Goal: Task Accomplishment & Management: Manage account settings

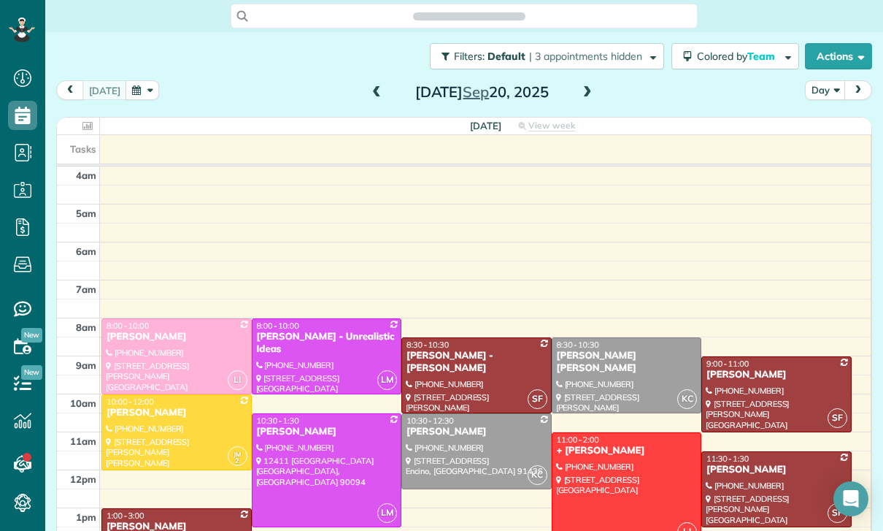
scroll to position [115, 0]
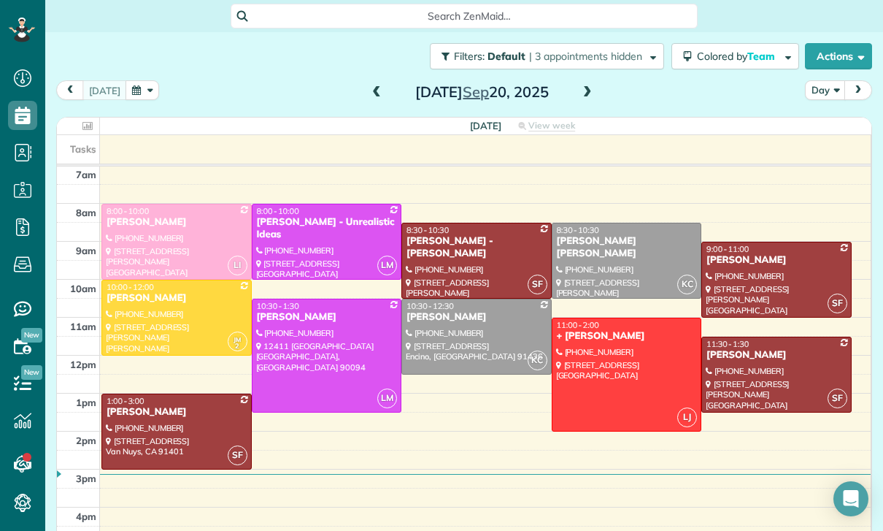
click at [147, 91] on button "button" at bounding box center [143, 90] width 34 height 20
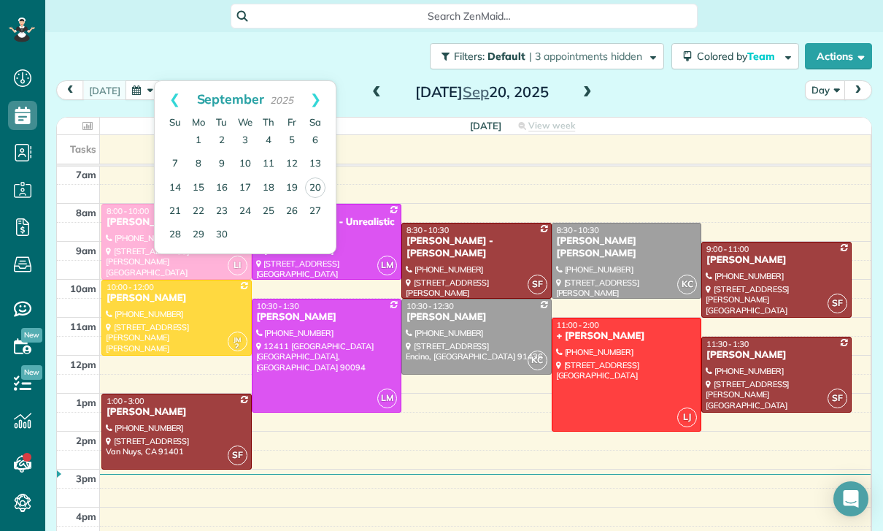
click at [585, 88] on span at bounding box center [588, 92] width 16 height 13
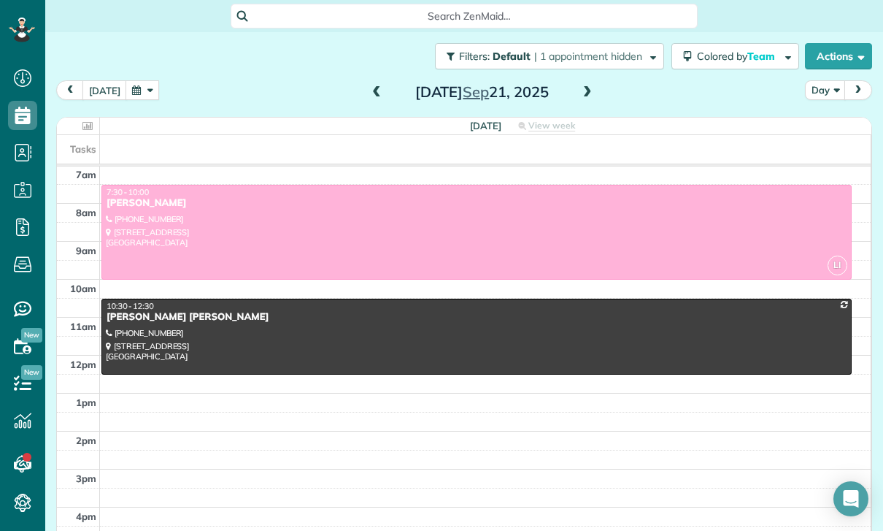
click at [588, 91] on span at bounding box center [588, 92] width 16 height 13
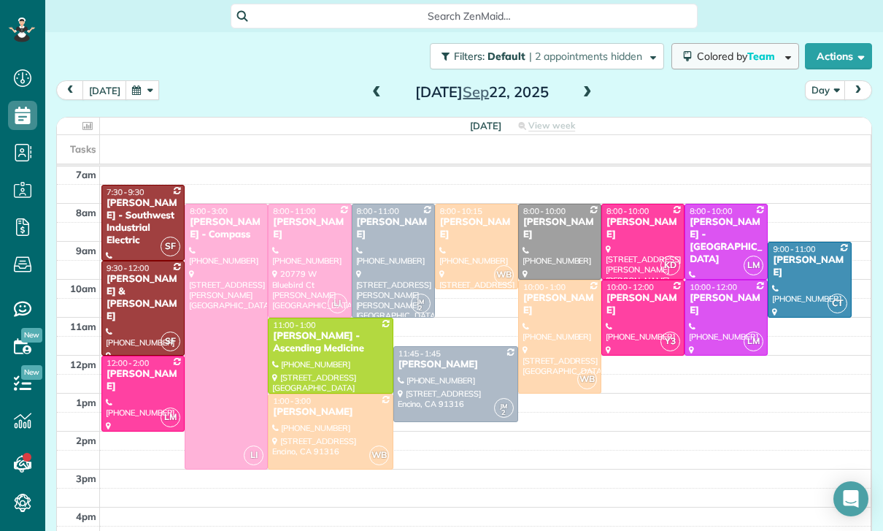
click at [738, 57] on span "Colored by Team" at bounding box center [738, 56] width 83 height 13
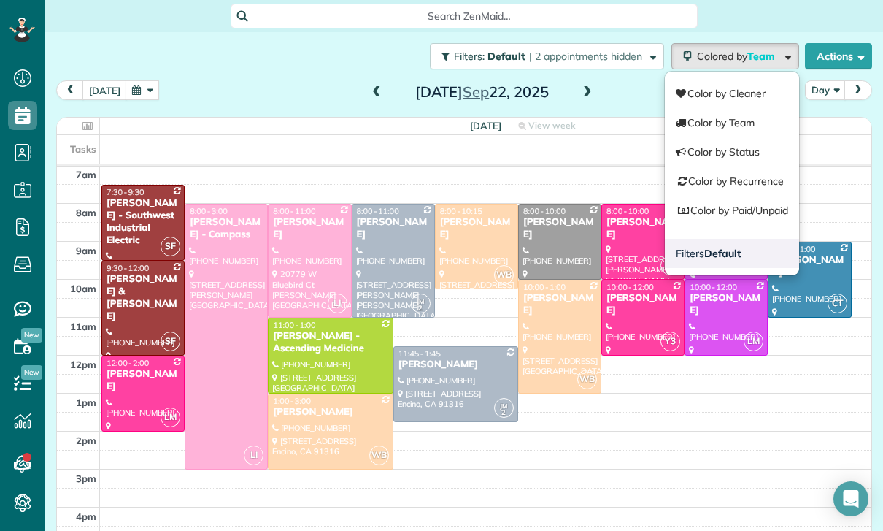
click at [751, 255] on link "Filters Default" at bounding box center [732, 253] width 134 height 29
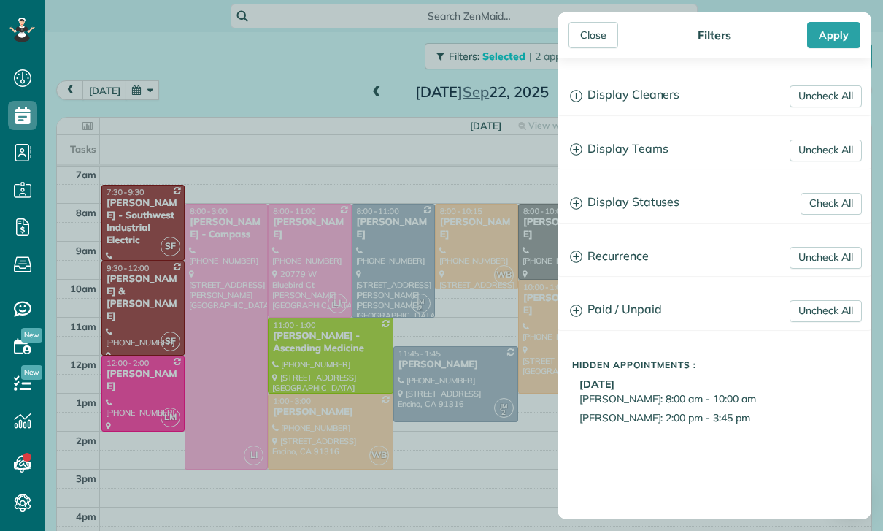
click at [663, 199] on h3 "Display Statuses" at bounding box center [714, 202] width 312 height 37
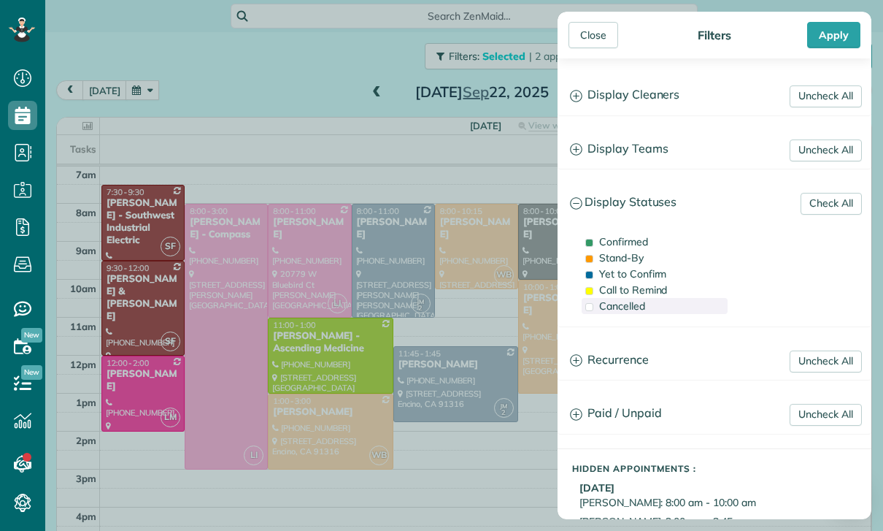
click at [626, 309] on span "Cancelled" at bounding box center [622, 305] width 46 height 13
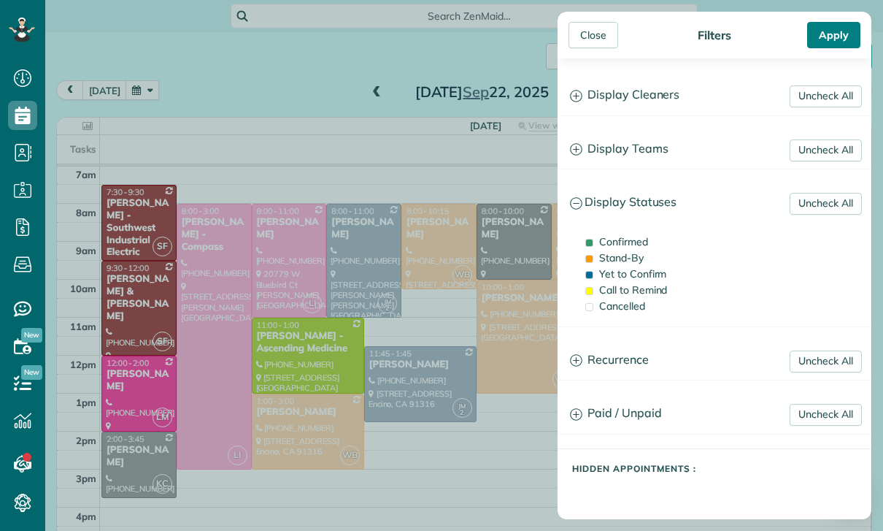
click at [814, 23] on div "Apply" at bounding box center [833, 35] width 53 height 26
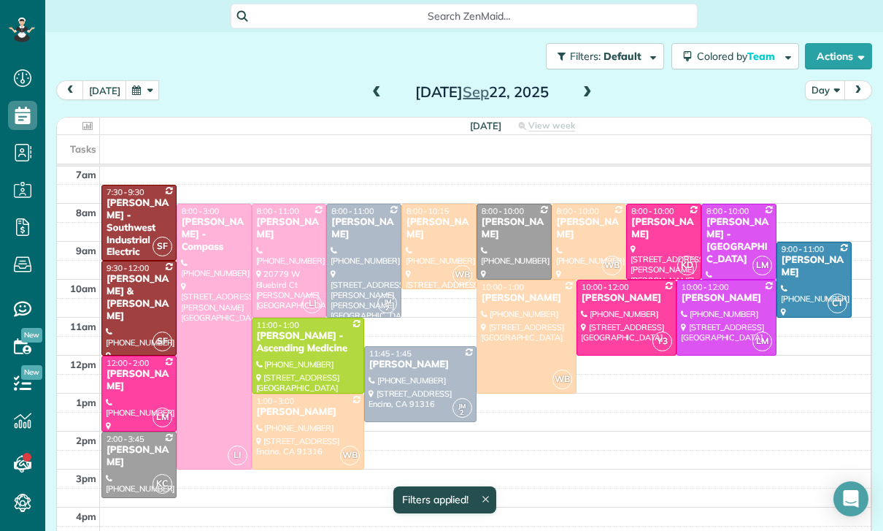
click at [135, 463] on div "[PERSON_NAME]" at bounding box center [139, 456] width 66 height 25
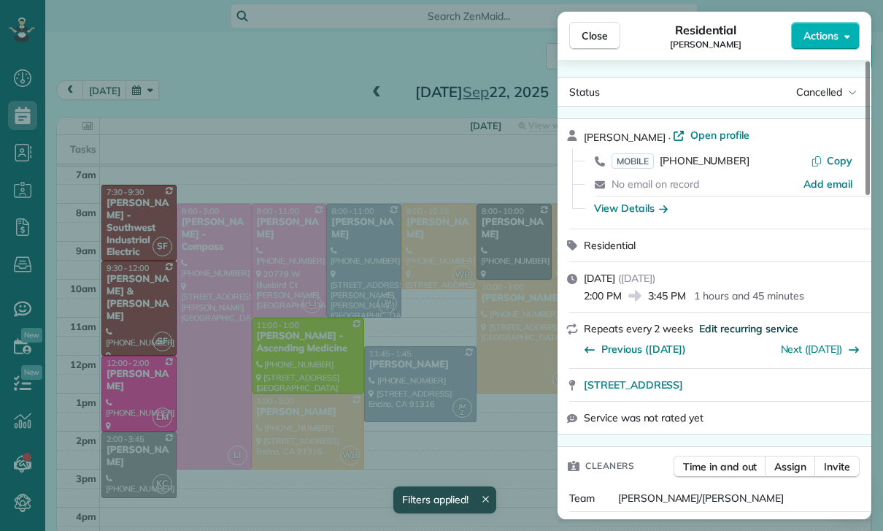
click at [745, 328] on span "Edit recurring service" at bounding box center [748, 328] width 99 height 15
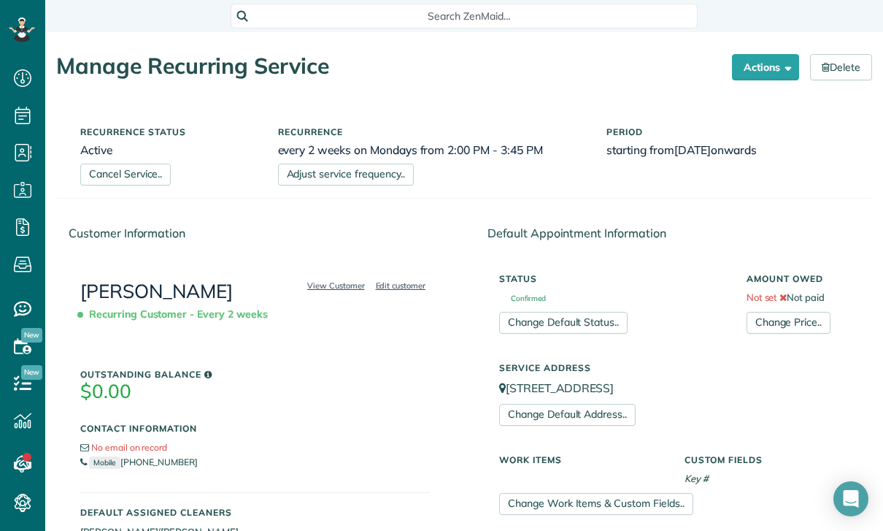
scroll to position [7, 7]
click at [759, 58] on button "Actions" at bounding box center [765, 67] width 67 height 26
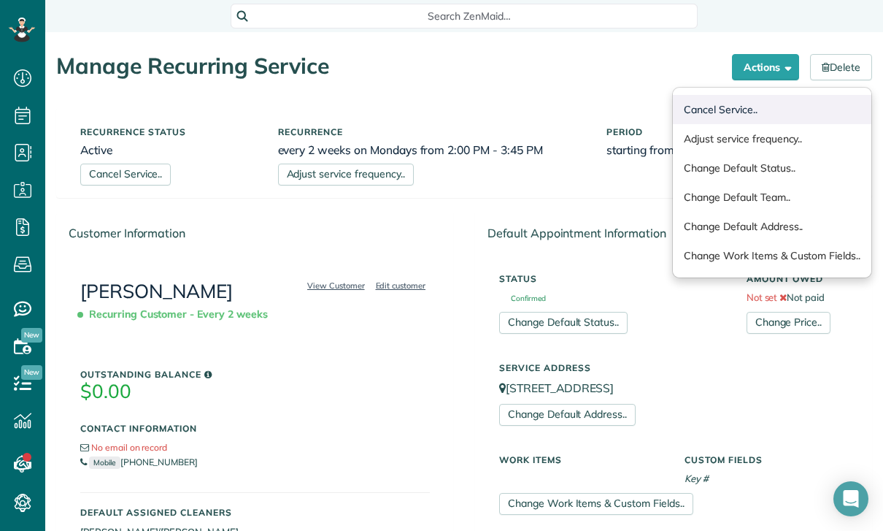
click at [742, 105] on link "Cancel Service.." at bounding box center [772, 109] width 199 height 29
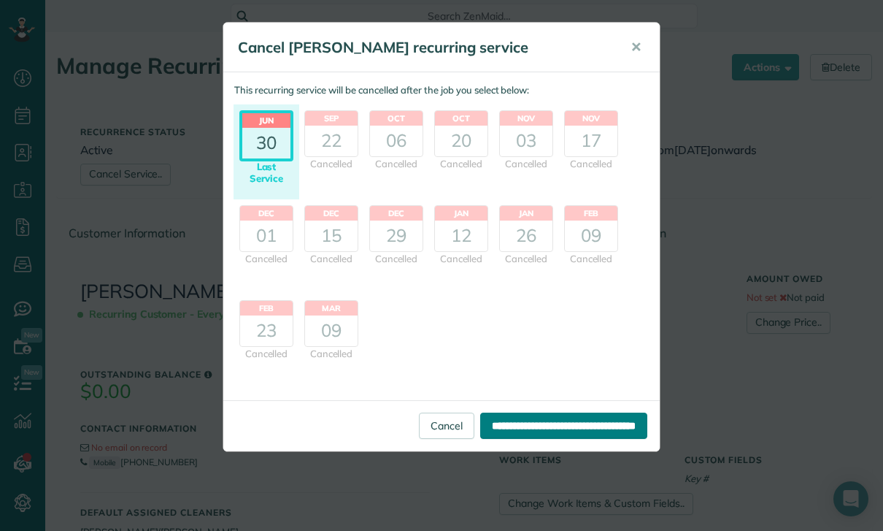
click at [575, 426] on input "**********" at bounding box center [563, 425] width 167 height 26
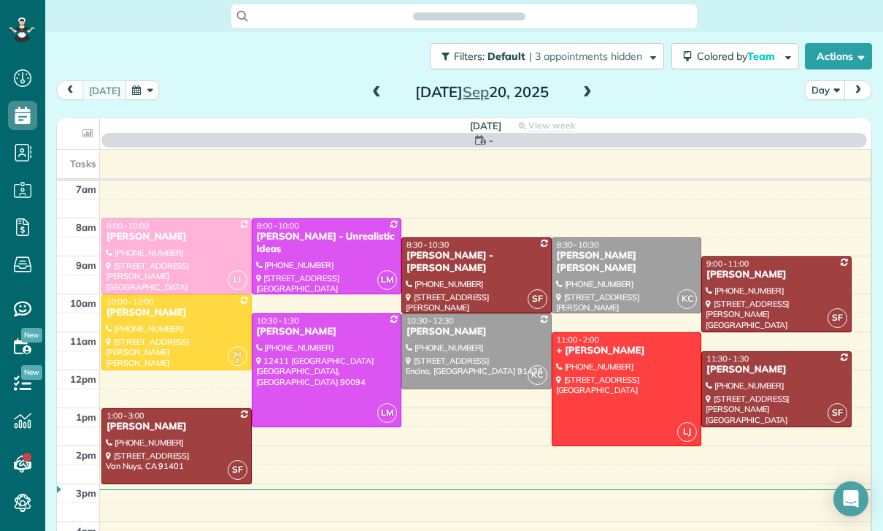
scroll to position [7, 7]
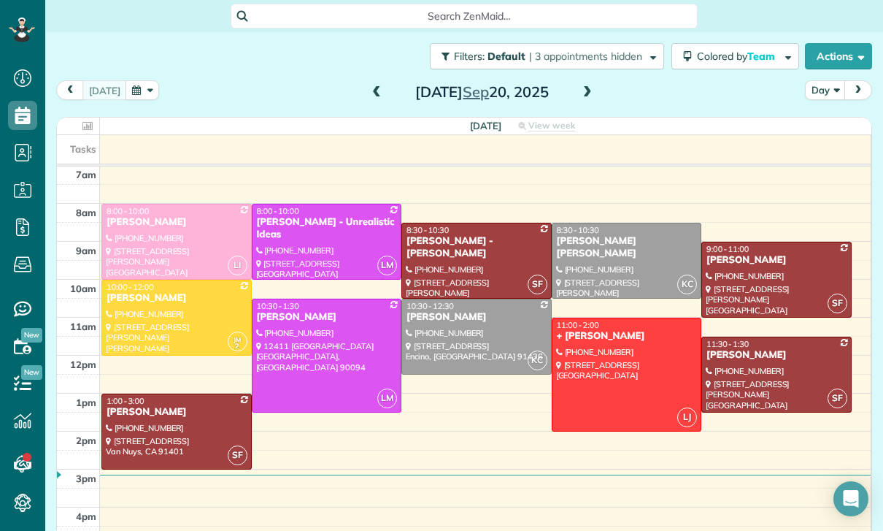
click at [139, 98] on button "button" at bounding box center [143, 90] width 34 height 20
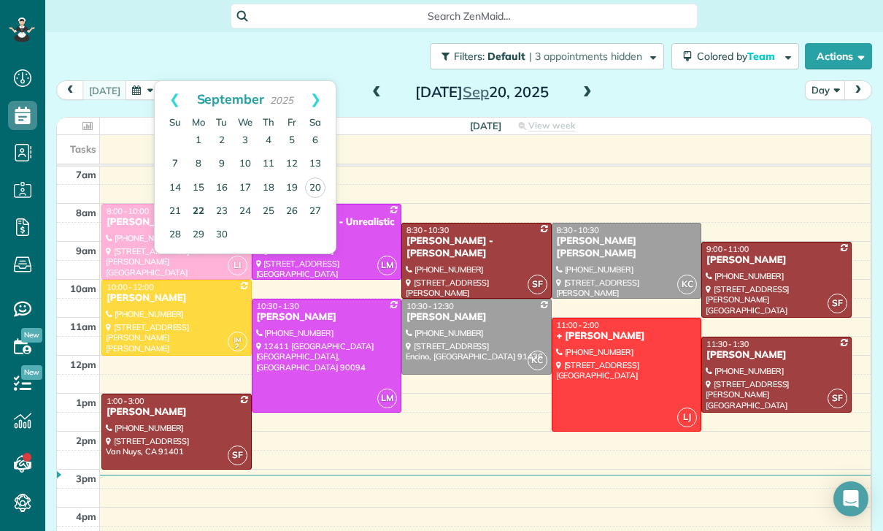
click at [201, 210] on link "22" at bounding box center [198, 211] width 23 height 23
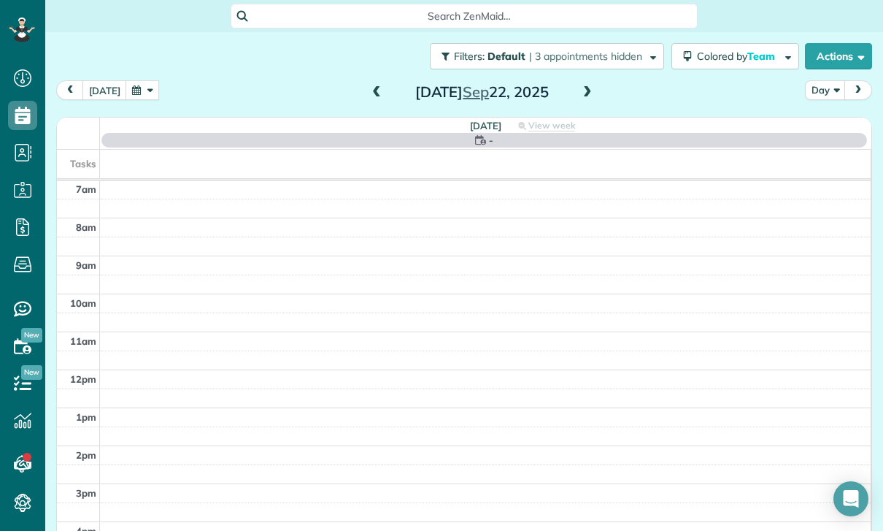
scroll to position [115, 0]
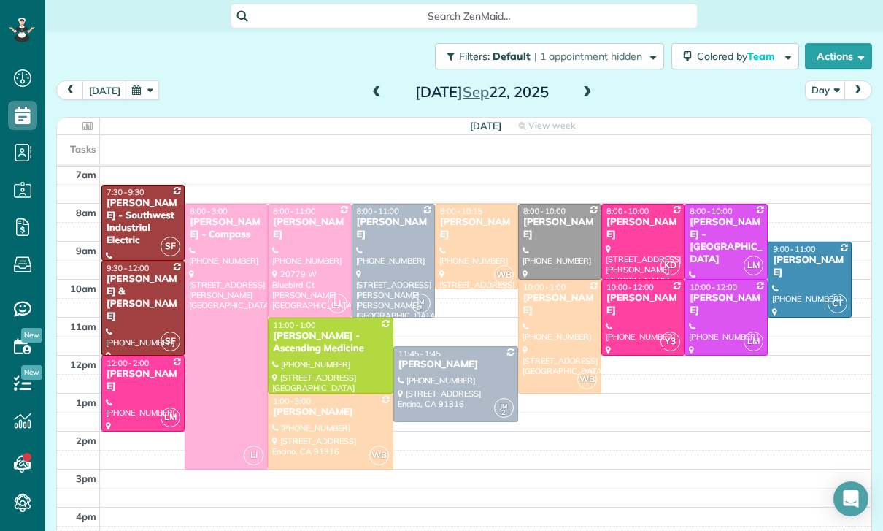
click at [151, 96] on button "button" at bounding box center [143, 90] width 34 height 20
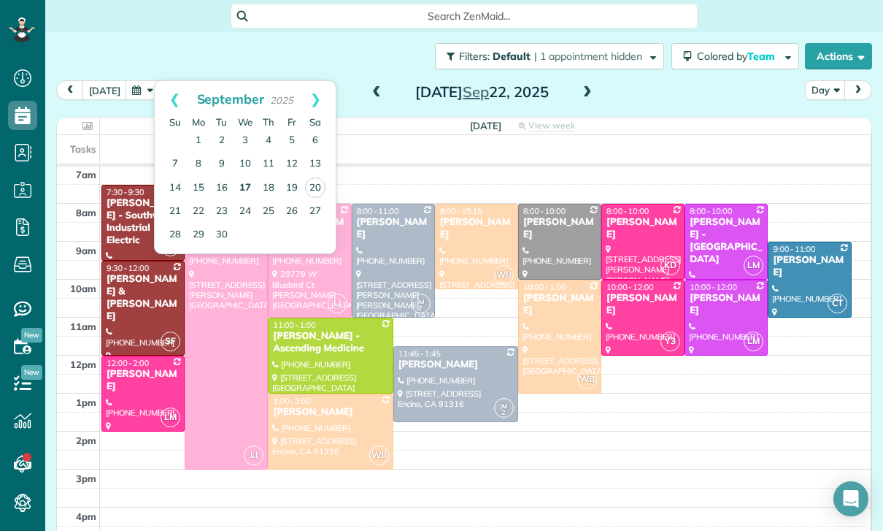
click at [248, 186] on link "17" at bounding box center [245, 188] width 23 height 23
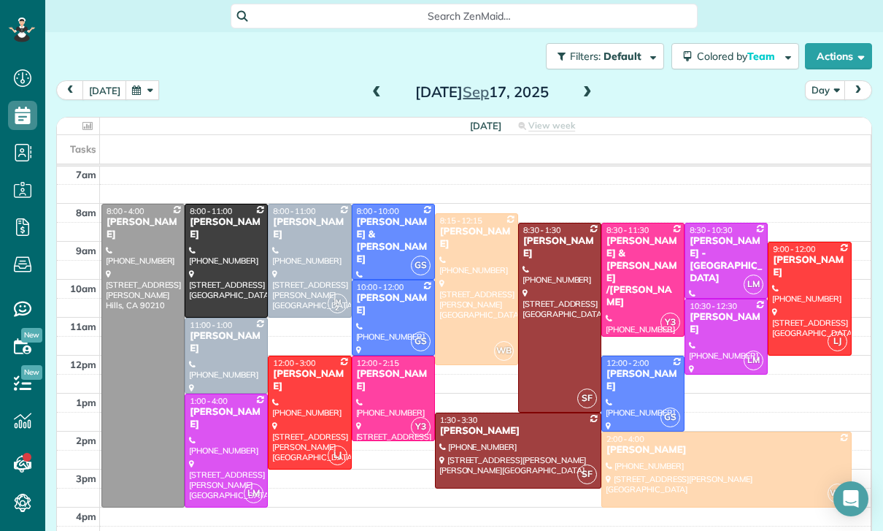
click at [466, 279] on div at bounding box center [477, 289] width 82 height 150
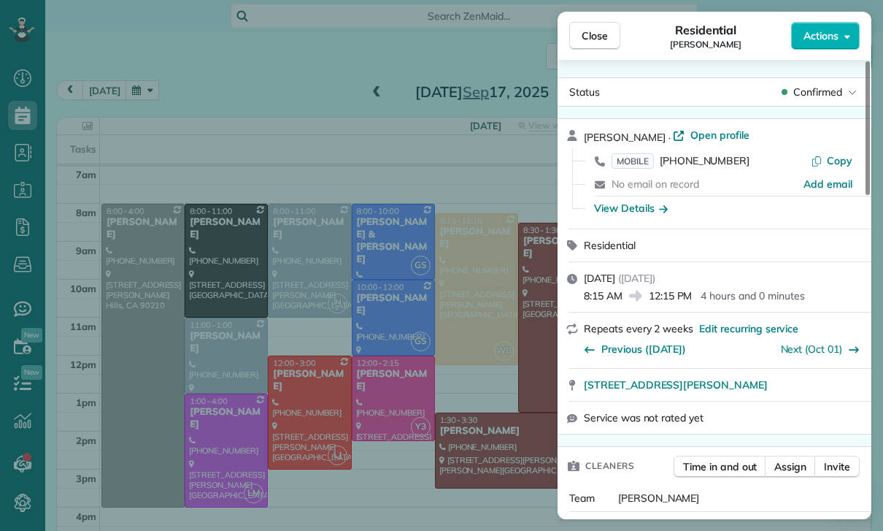
scroll to position [115, 0]
click at [425, 415] on div "Close Residential Kelsey Cross Actions Status Confirmed Kelsey Cross · Open pro…" at bounding box center [441, 265] width 883 height 531
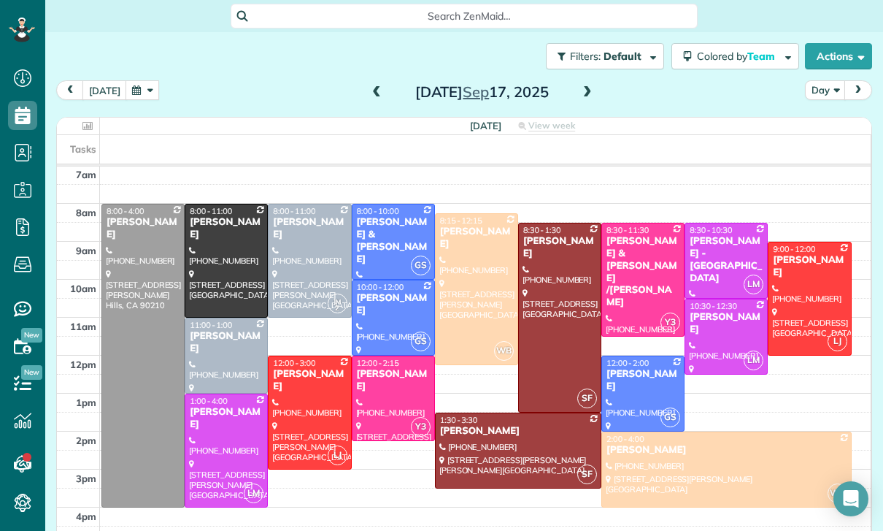
click at [131, 80] on button "button" at bounding box center [143, 90] width 34 height 20
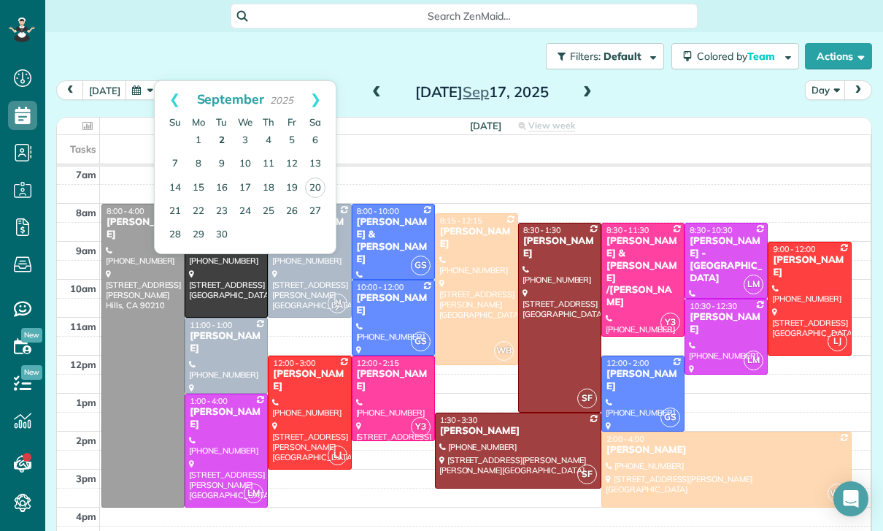
click at [227, 129] on link "2" at bounding box center [221, 140] width 23 height 23
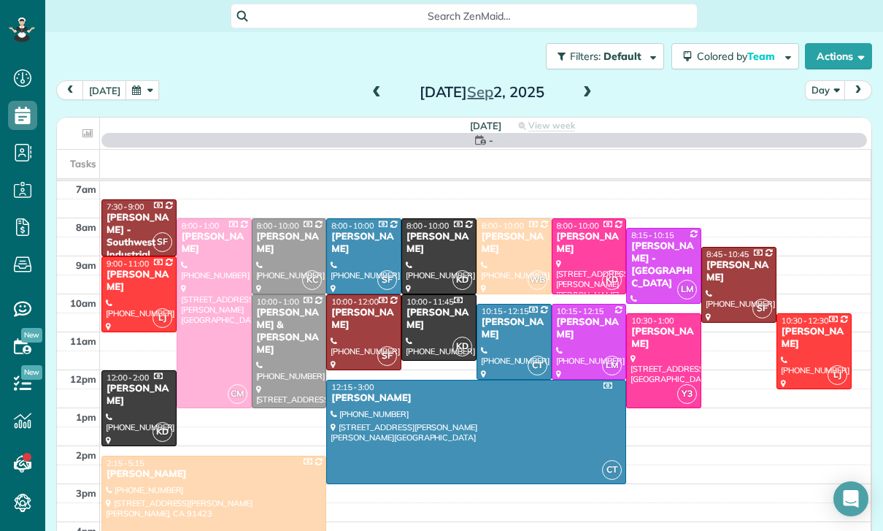
scroll to position [115, 0]
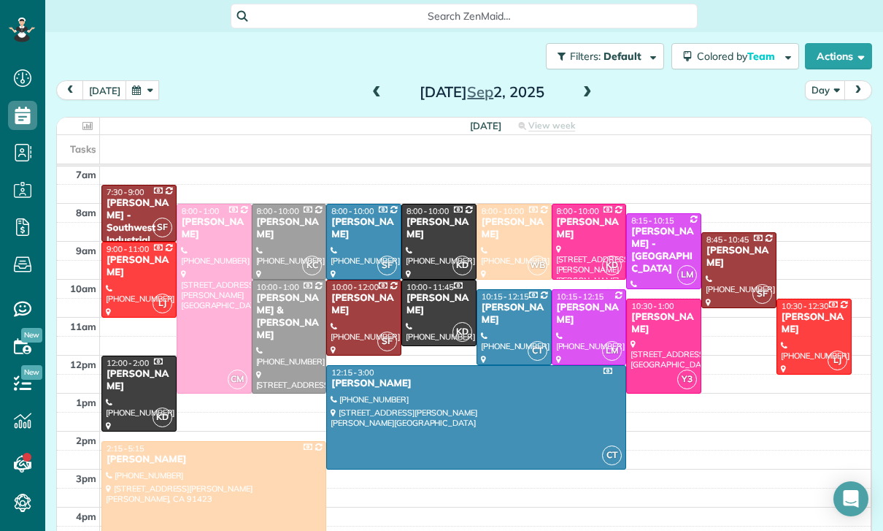
click at [237, 482] on div at bounding box center [213, 498] width 223 height 112
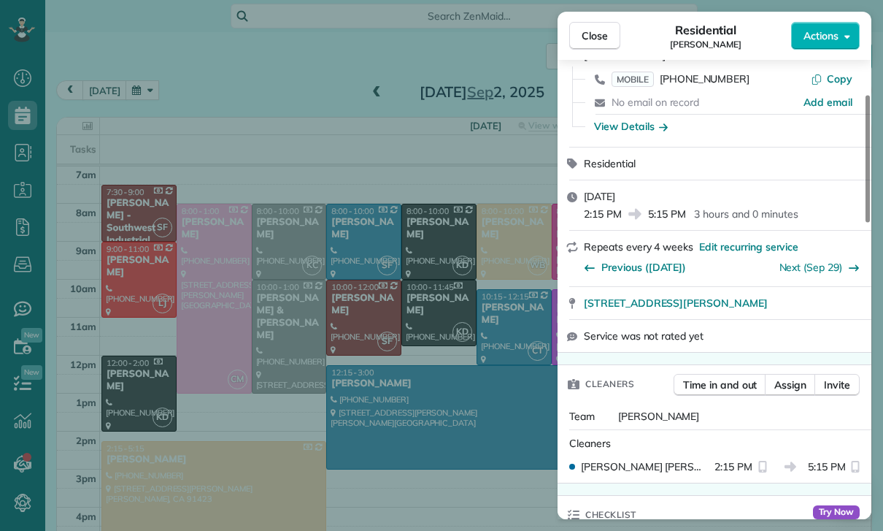
scroll to position [71, 0]
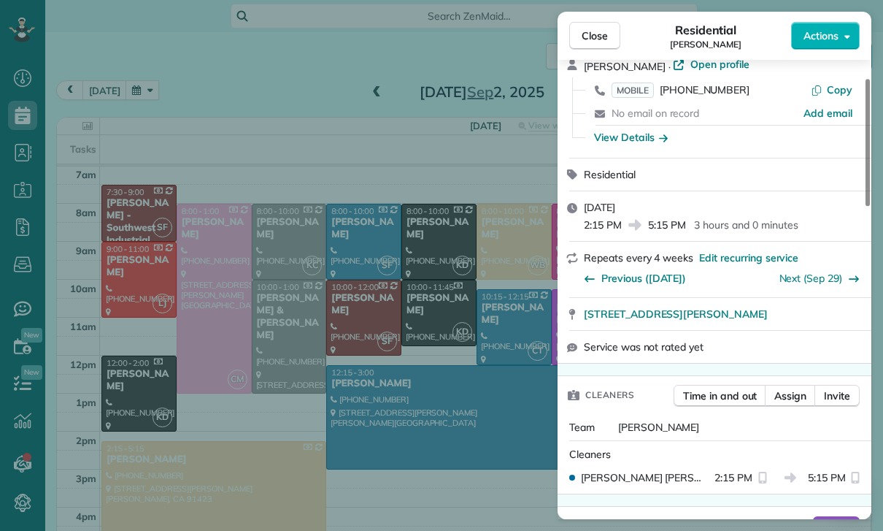
click at [447, 331] on div "Close Residential Jill Imani Actions Status Confirmed Jill Imani · Open profile…" at bounding box center [441, 265] width 883 height 531
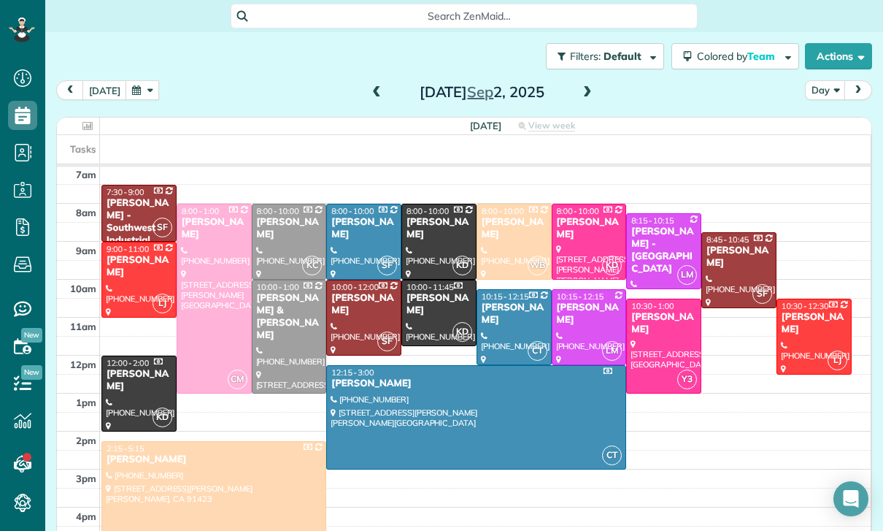
click at [134, 80] on button "button" at bounding box center [143, 90] width 34 height 20
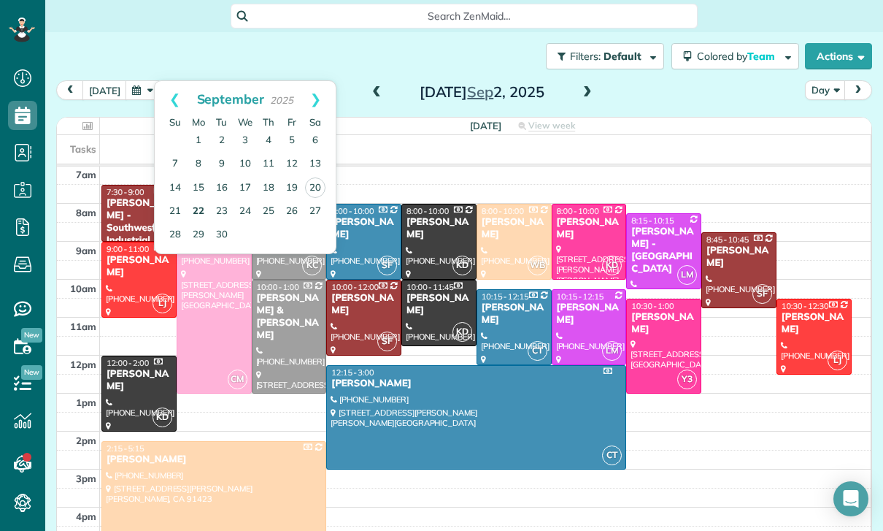
click at [199, 207] on link "22" at bounding box center [198, 211] width 23 height 23
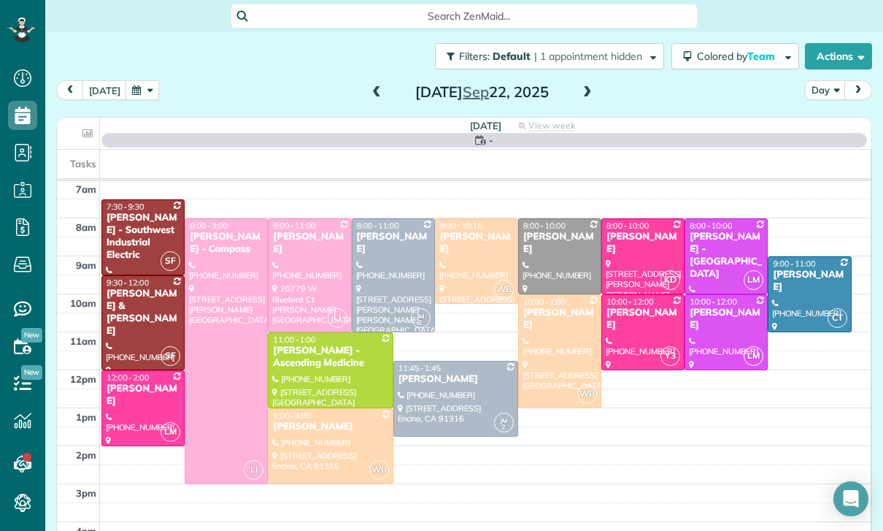
scroll to position [115, 0]
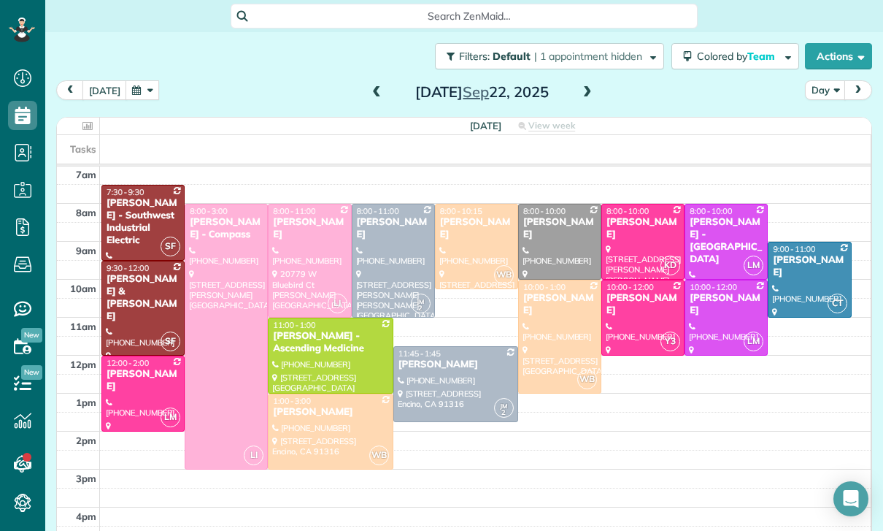
click at [585, 86] on span at bounding box center [588, 92] width 16 height 13
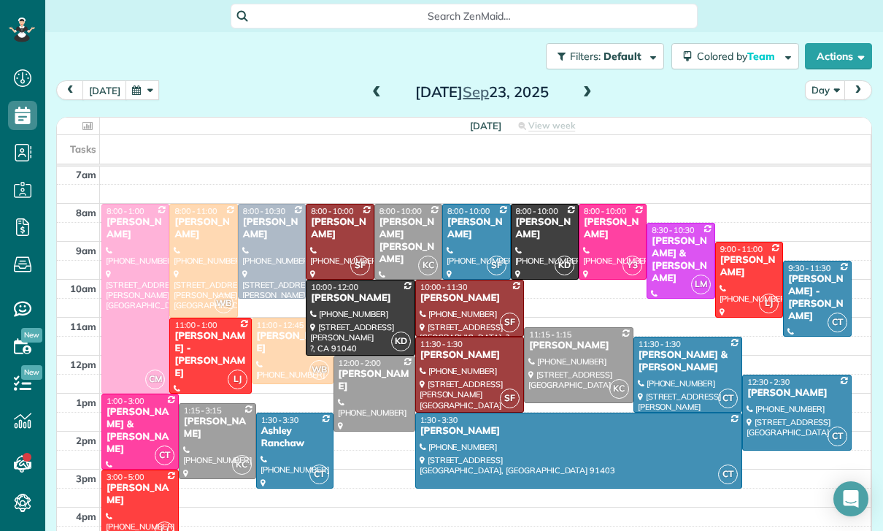
click at [589, 82] on span at bounding box center [588, 93] width 16 height 22
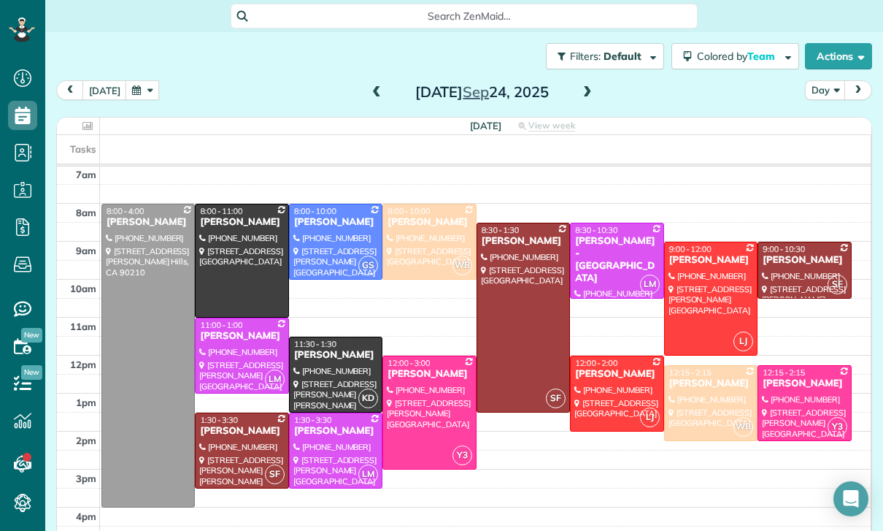
click at [588, 86] on span at bounding box center [588, 92] width 16 height 13
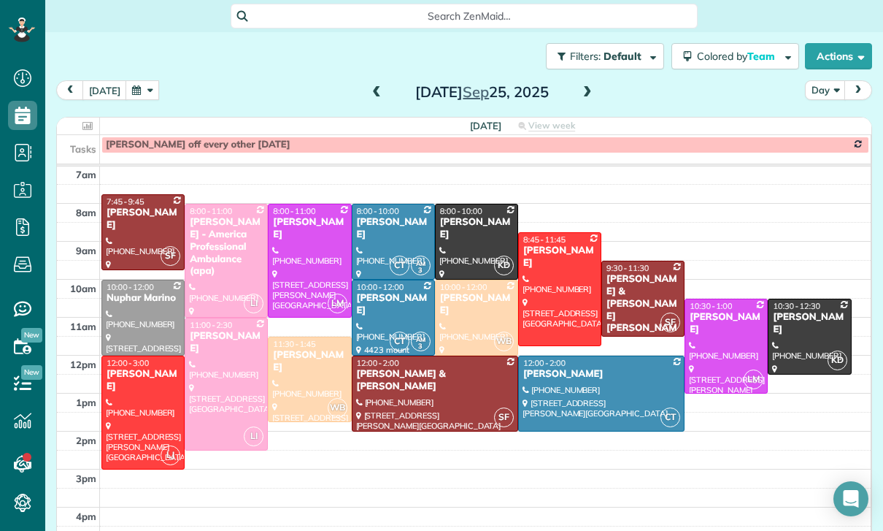
click at [590, 86] on span at bounding box center [588, 92] width 16 height 13
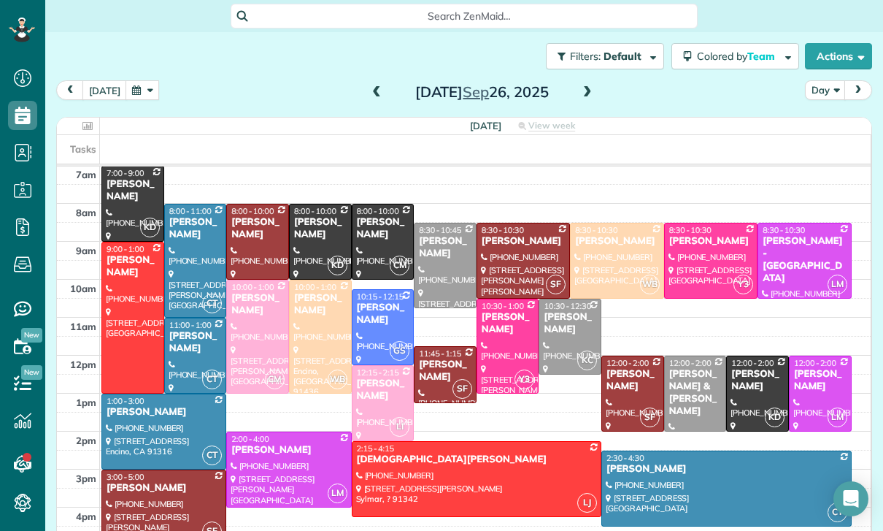
click at [135, 80] on button "button" at bounding box center [143, 90] width 34 height 20
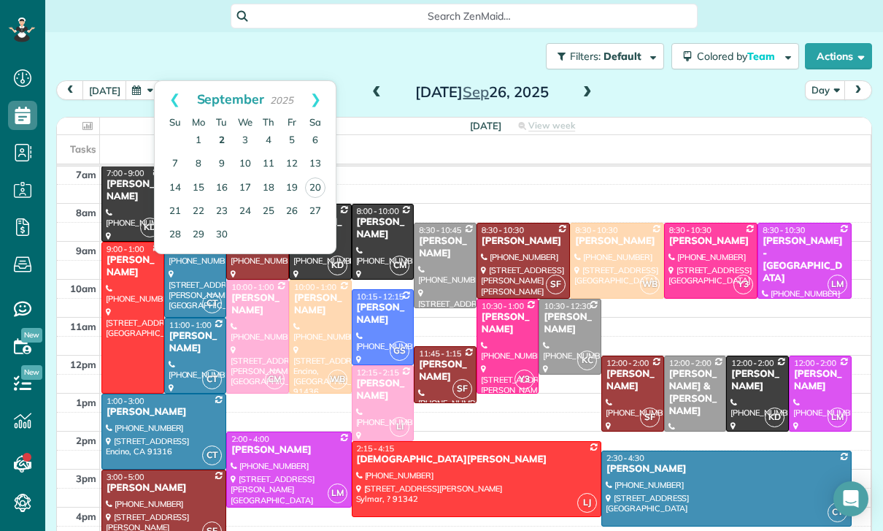
click at [224, 129] on link "2" at bounding box center [221, 140] width 23 height 23
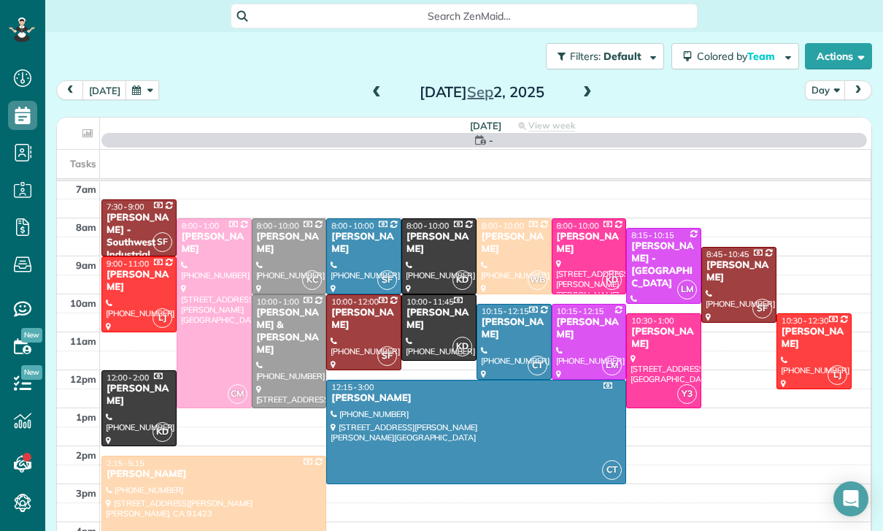
click at [185, 486] on div at bounding box center [213, 512] width 223 height 112
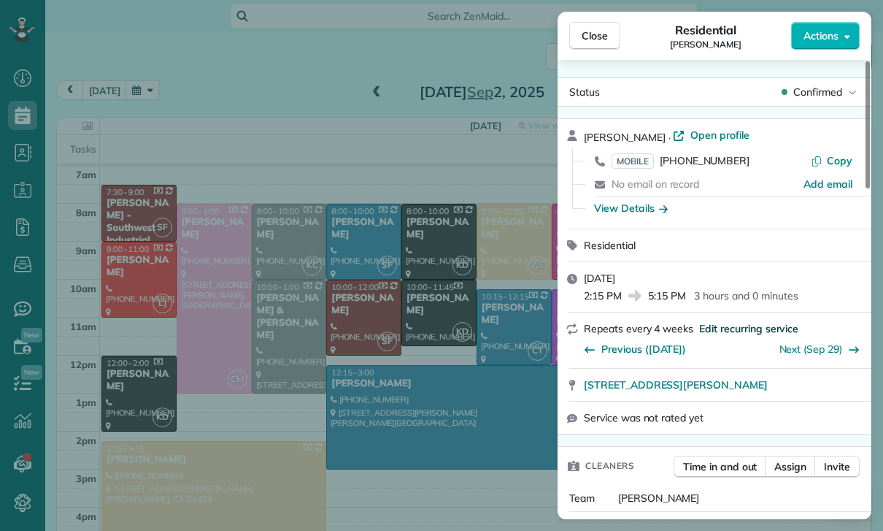
click at [723, 324] on span "Edit recurring service" at bounding box center [748, 328] width 99 height 15
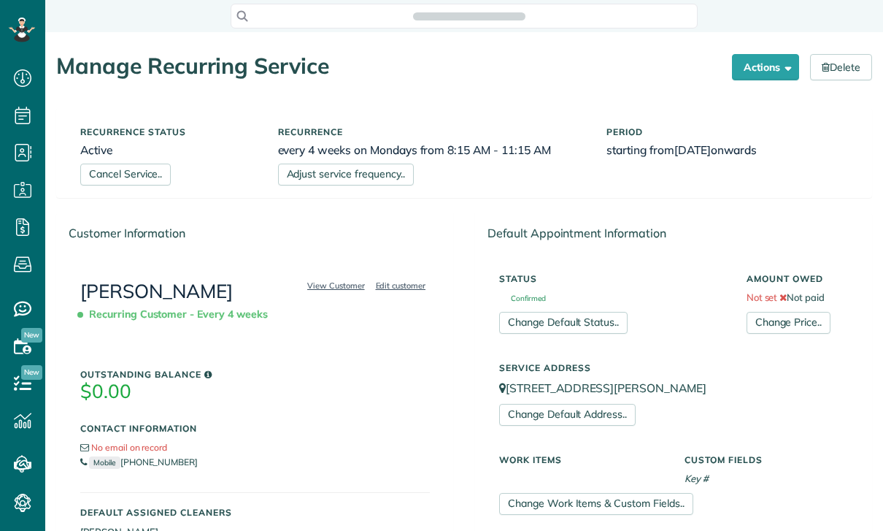
scroll to position [7, 7]
click at [750, 68] on button "Actions" at bounding box center [765, 67] width 67 height 26
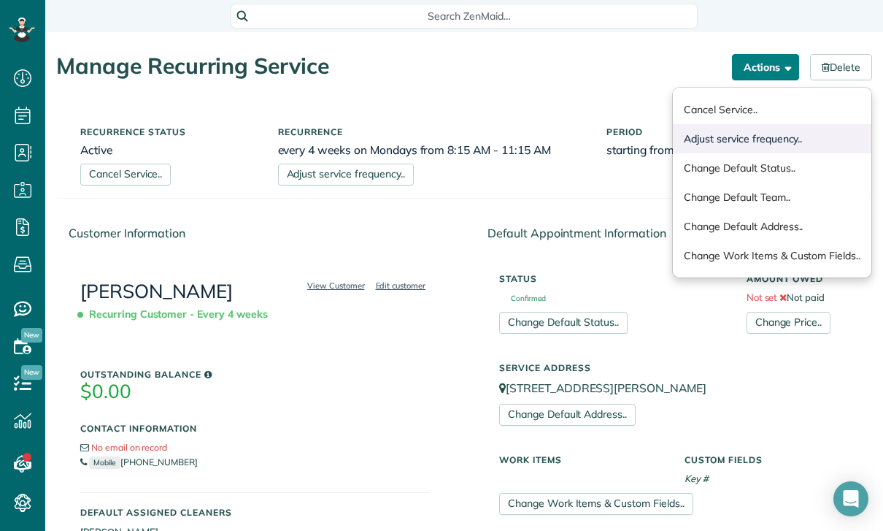
click at [742, 139] on link "Adjust service frequency.." at bounding box center [772, 138] width 199 height 29
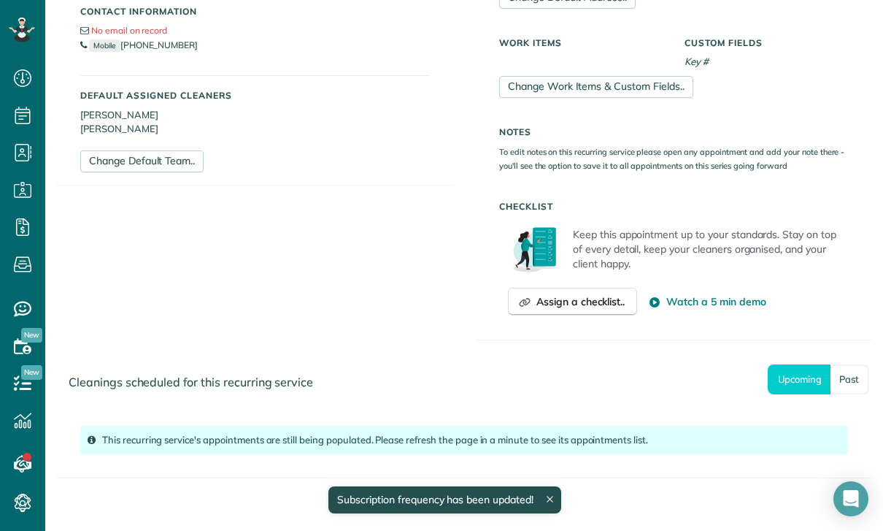
scroll to position [417, 0]
click at [837, 377] on link "Past" at bounding box center [850, 379] width 39 height 30
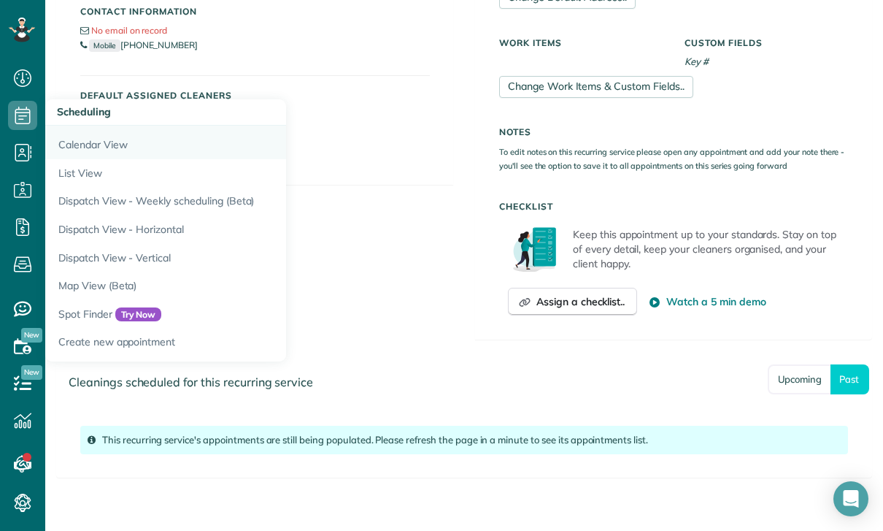
click at [91, 137] on link "Calendar View" at bounding box center [227, 143] width 365 height 34
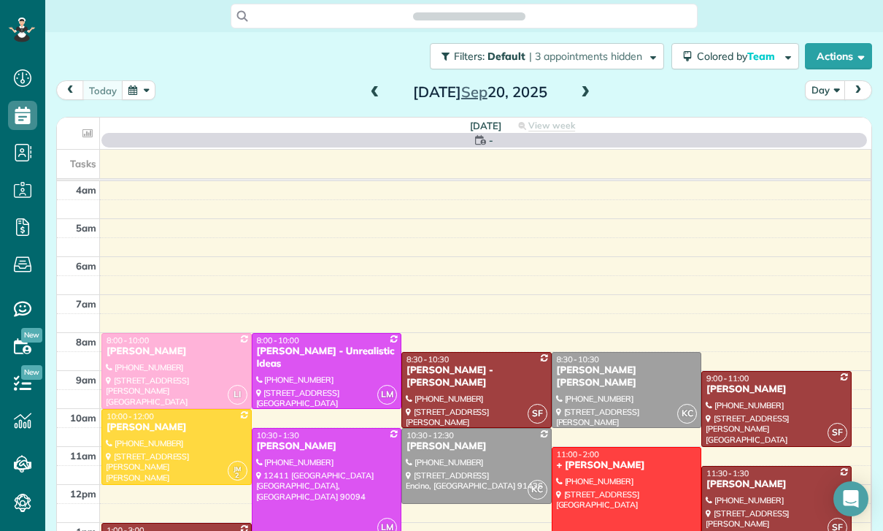
scroll to position [115, 0]
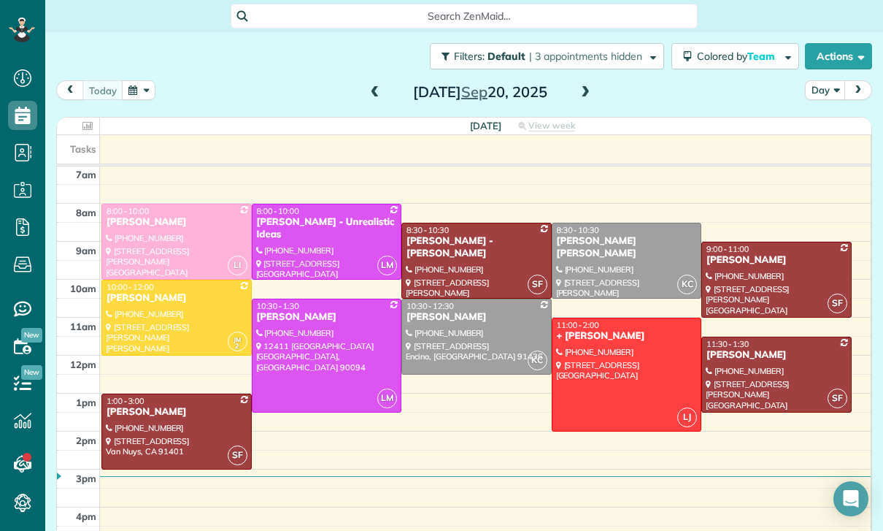
click at [145, 85] on button "button" at bounding box center [139, 90] width 34 height 20
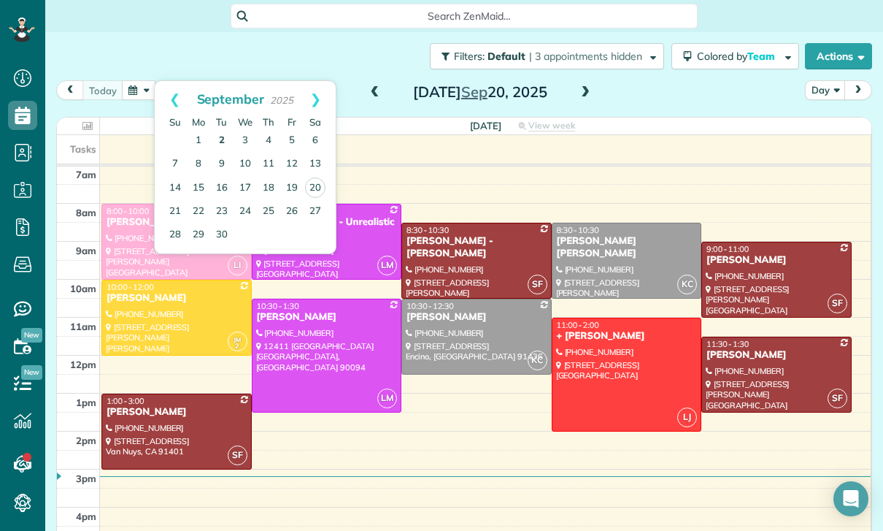
click at [215, 133] on link "2" at bounding box center [221, 140] width 23 height 23
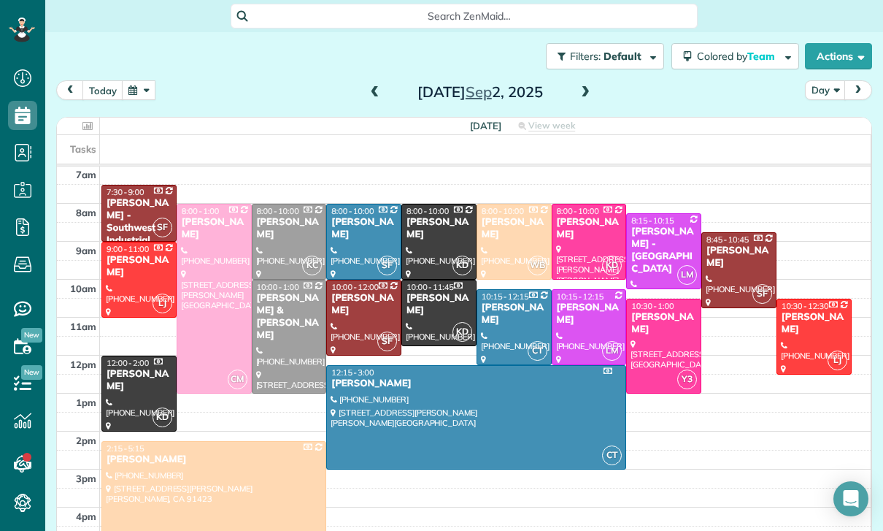
click at [215, 472] on div at bounding box center [213, 498] width 223 height 112
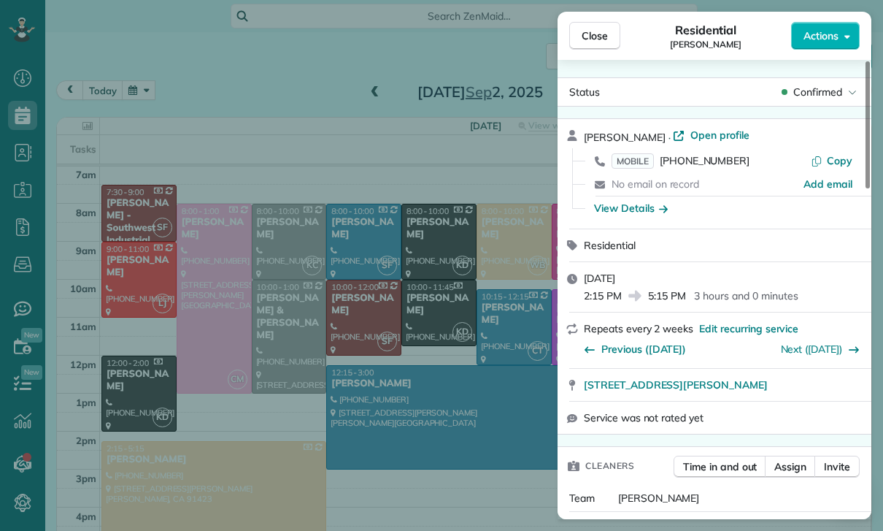
click at [131, 77] on div "Close Residential [PERSON_NAME] Actions Status Confirmed [PERSON_NAME] · Open p…" at bounding box center [441, 265] width 883 height 531
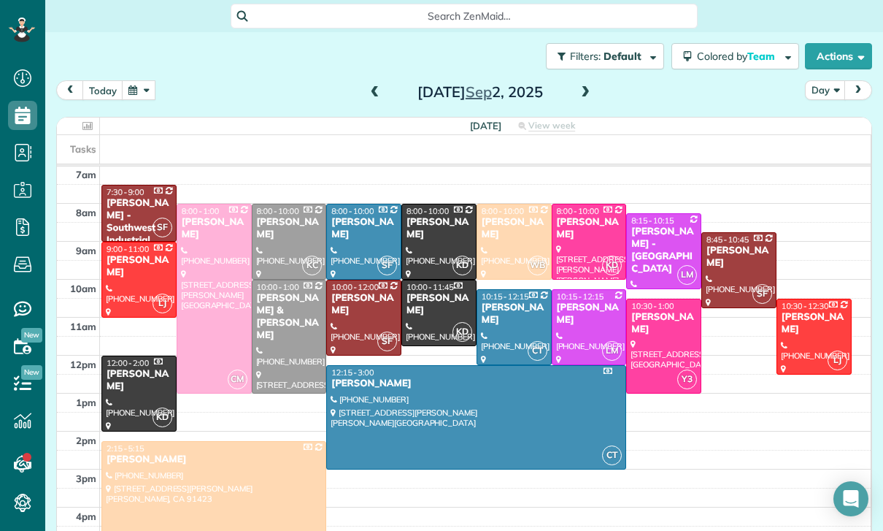
click at [150, 88] on button "button" at bounding box center [139, 90] width 34 height 20
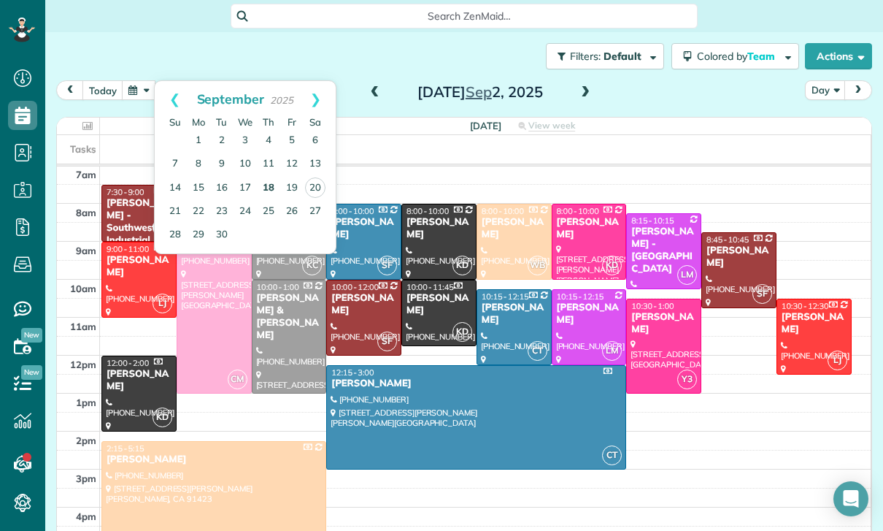
click at [270, 187] on link "18" at bounding box center [268, 188] width 23 height 23
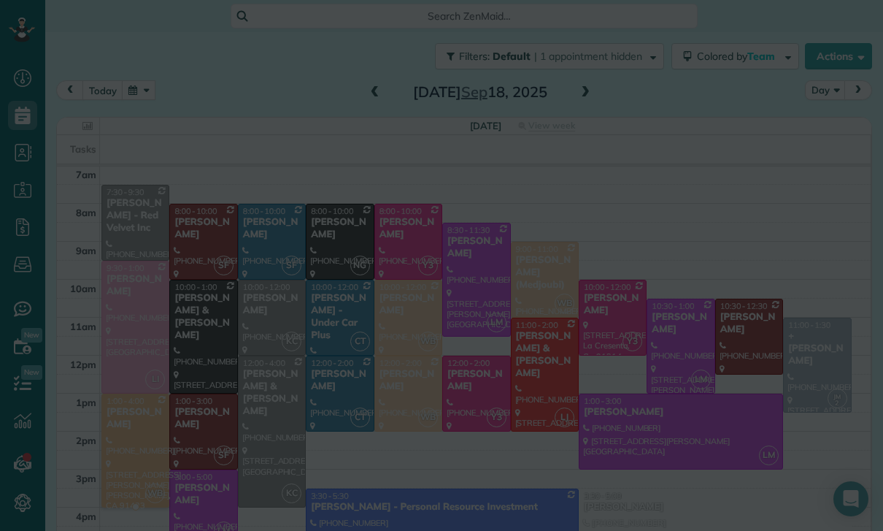
scroll to position [115, 0]
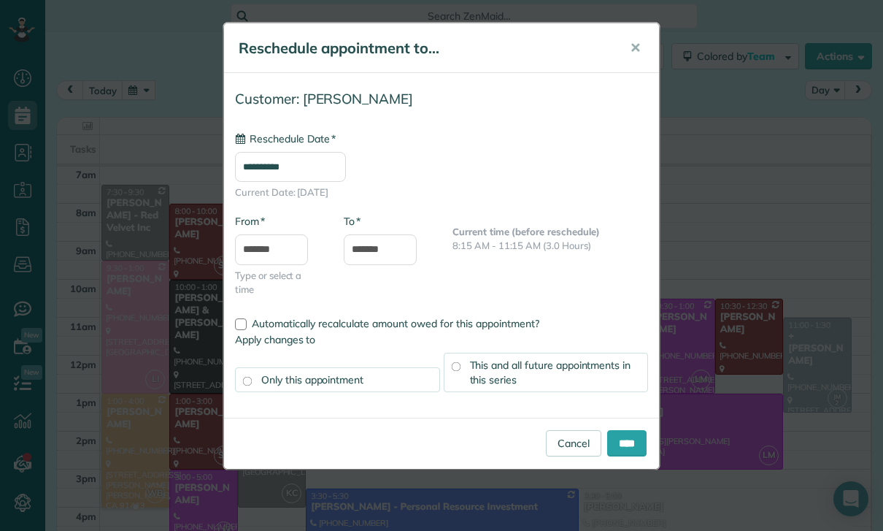
click at [281, 169] on input "**********" at bounding box center [290, 167] width 111 height 30
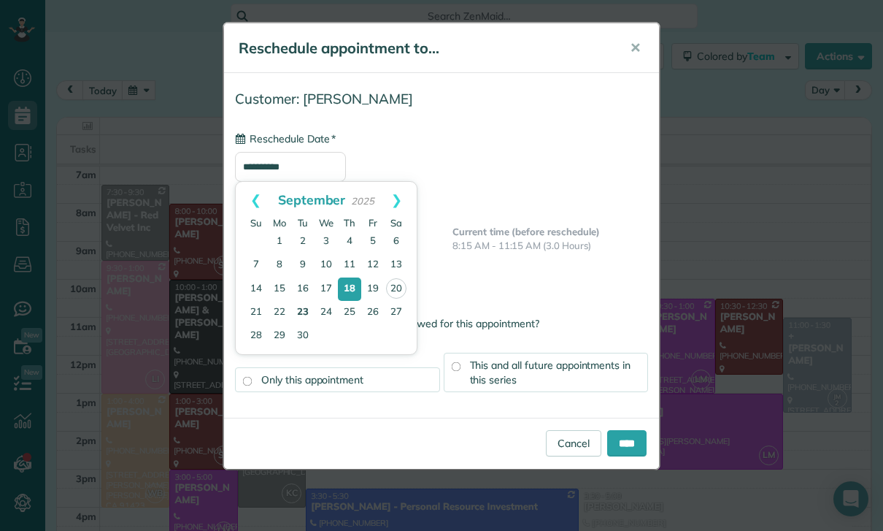
click at [301, 310] on link "23" at bounding box center [302, 312] width 23 height 23
type input "**********"
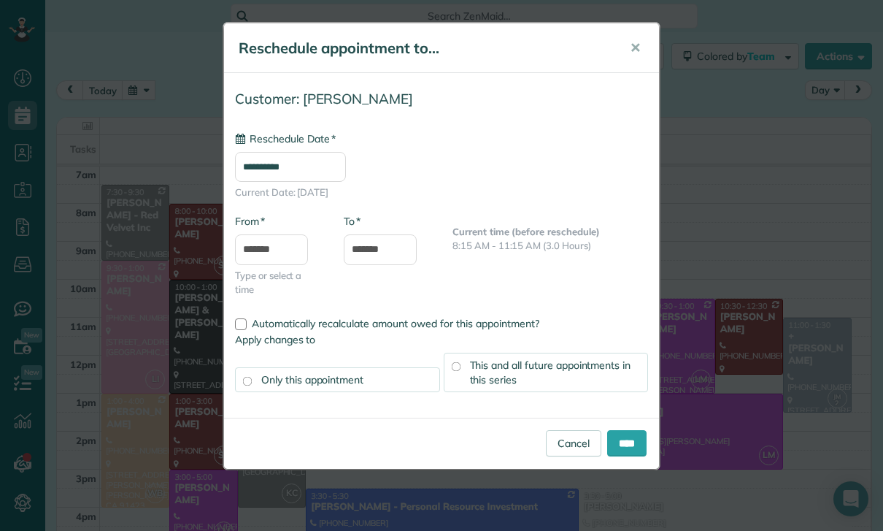
click at [545, 373] on div "This and all future appointments in this series" at bounding box center [546, 372] width 205 height 39
click at [626, 441] on input "****" at bounding box center [626, 443] width 39 height 26
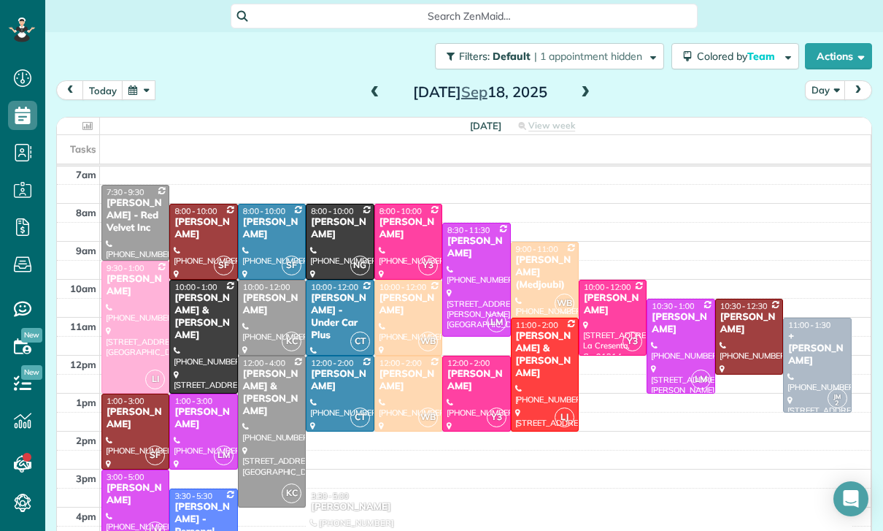
click at [146, 101] on div "today Day Thursday Sep 18, 2025 Thursday View week $2,795.00 50.5 Man Hours 26 …" at bounding box center [464, 290] width 816 height 421
click at [153, 80] on button "button" at bounding box center [139, 90] width 34 height 20
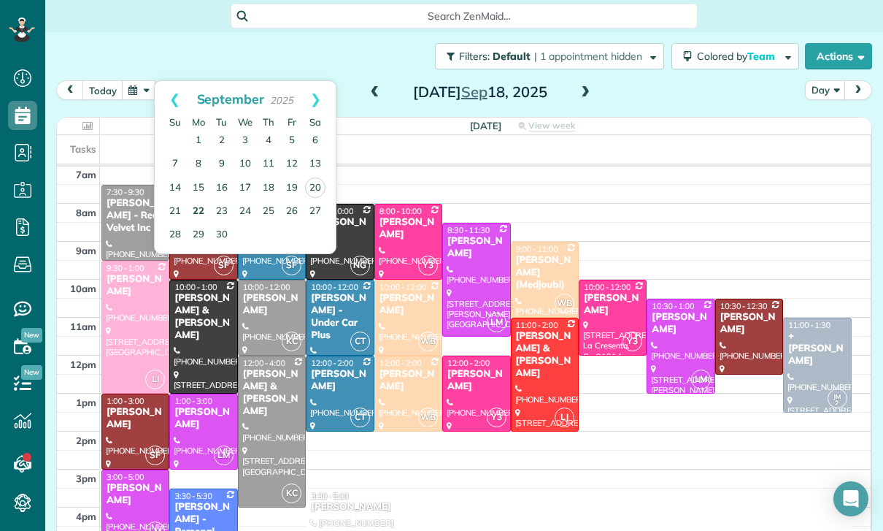
click at [203, 200] on link "22" at bounding box center [198, 211] width 23 height 23
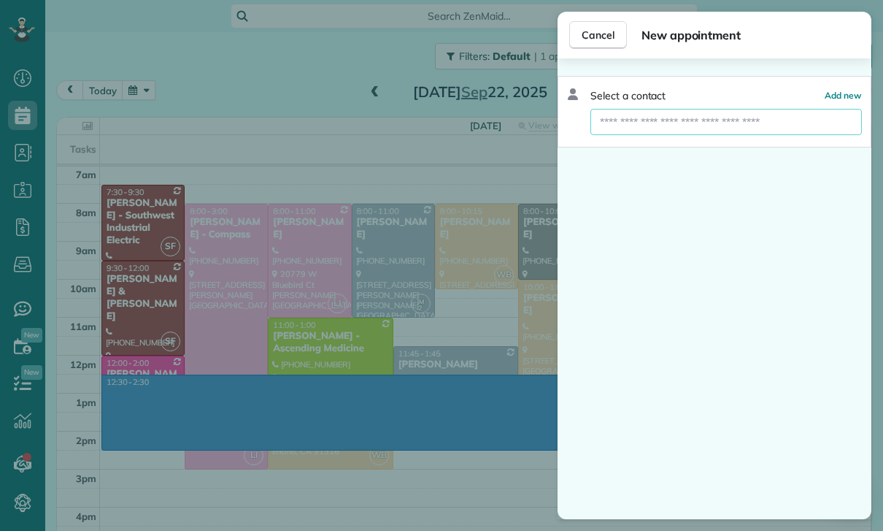
click at [631, 112] on input "text" at bounding box center [727, 122] width 272 height 26
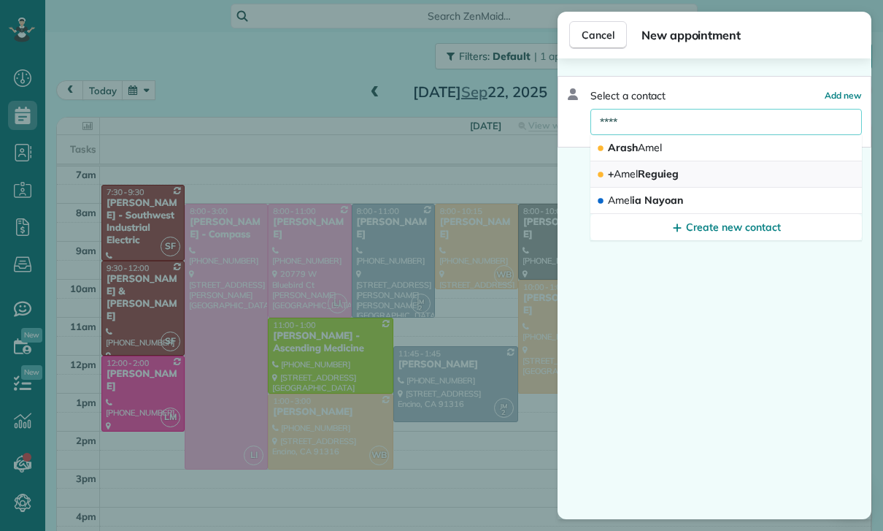
type input "****"
click at [645, 171] on span "+ Amel Reguieg" at bounding box center [643, 173] width 71 height 13
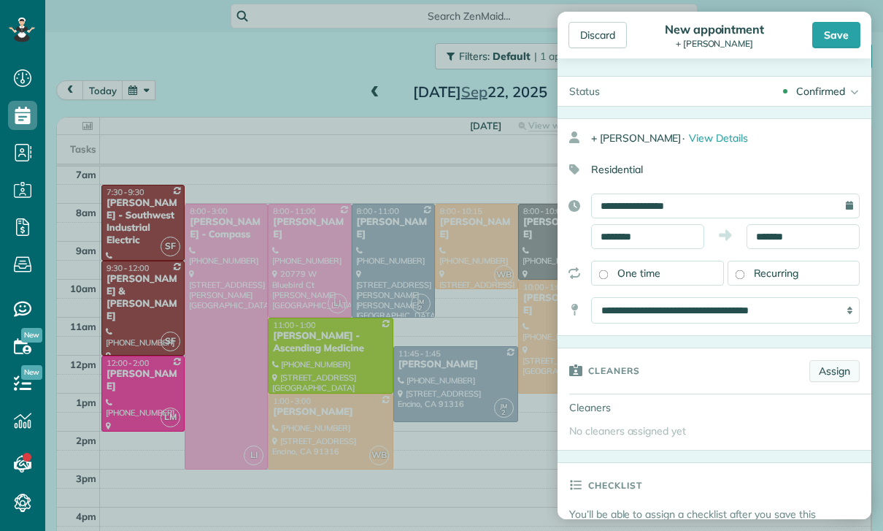
click at [831, 371] on link "Assign" at bounding box center [835, 371] width 50 height 22
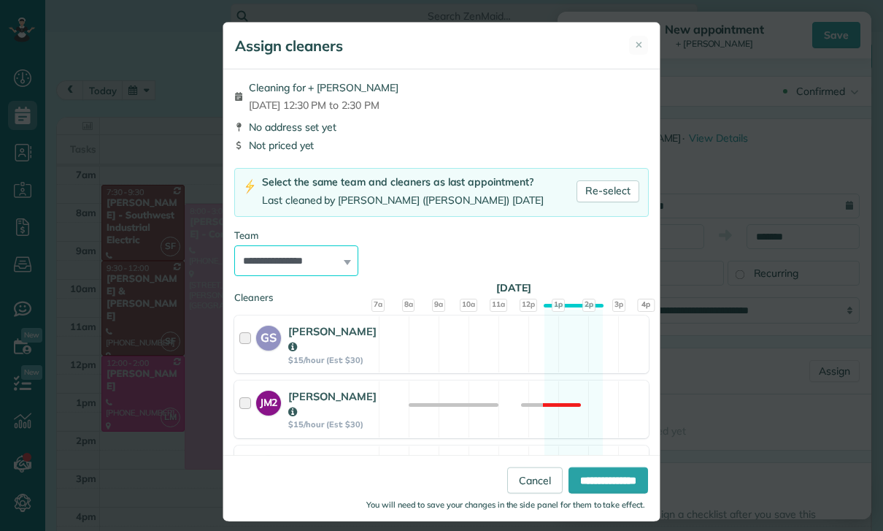
click at [322, 261] on select "**********" at bounding box center [296, 260] width 124 height 31
select select "*****"
click at [603, 493] on input "**********" at bounding box center [609, 480] width 80 height 26
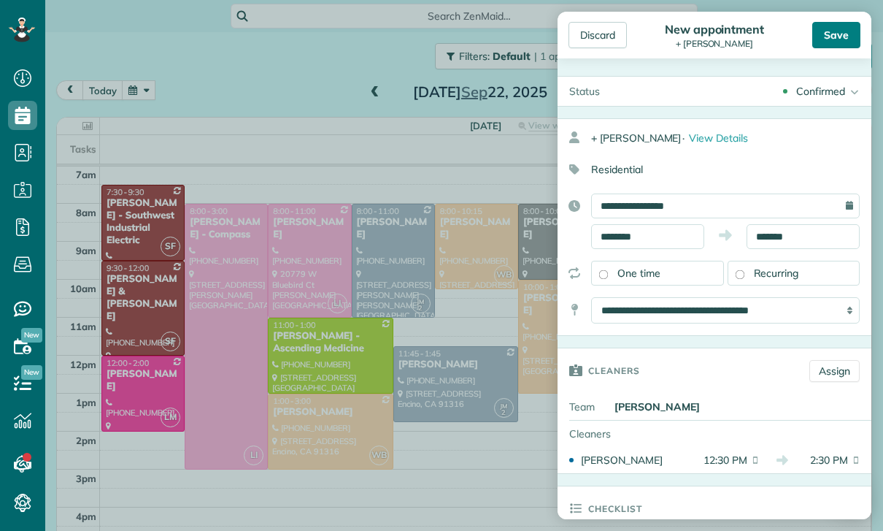
click at [831, 36] on div "Save" at bounding box center [836, 35] width 48 height 26
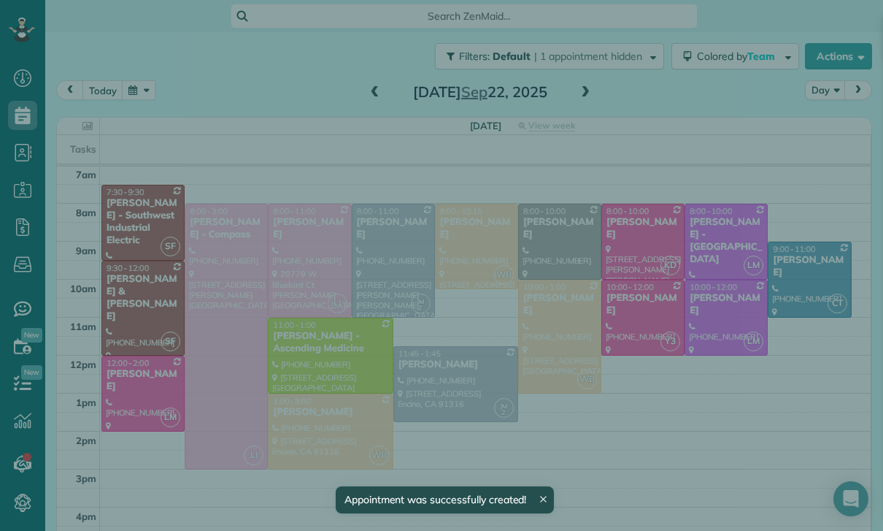
scroll to position [115, 0]
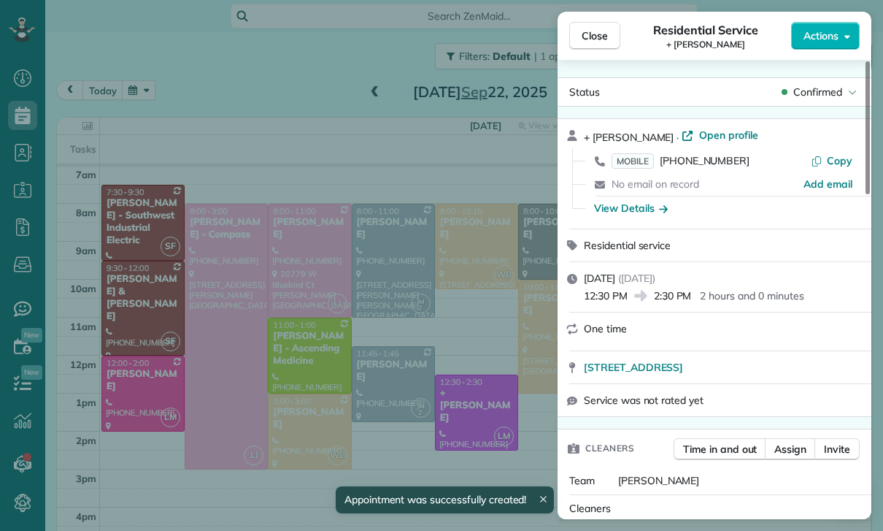
click at [496, 428] on div "Close Residential Service + Amel Reguieg Actions Status Confirmed + Amel Reguie…" at bounding box center [441, 265] width 883 height 531
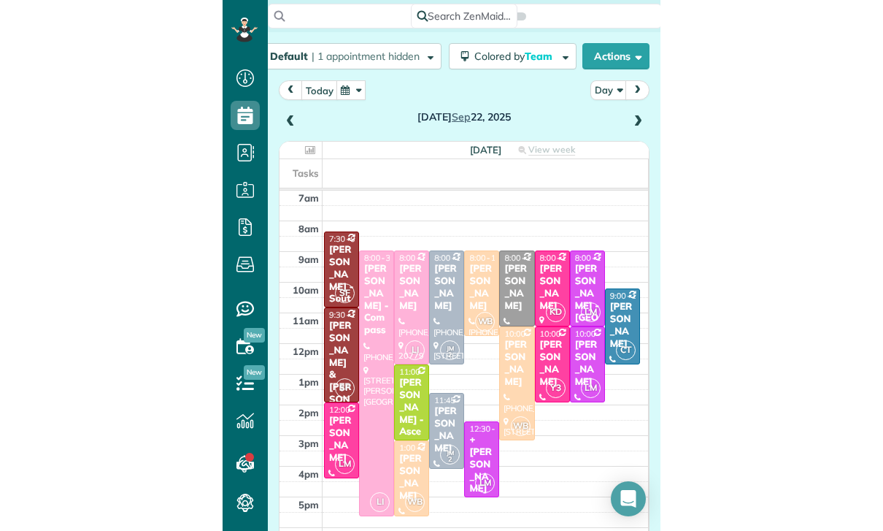
scroll to position [115, 0]
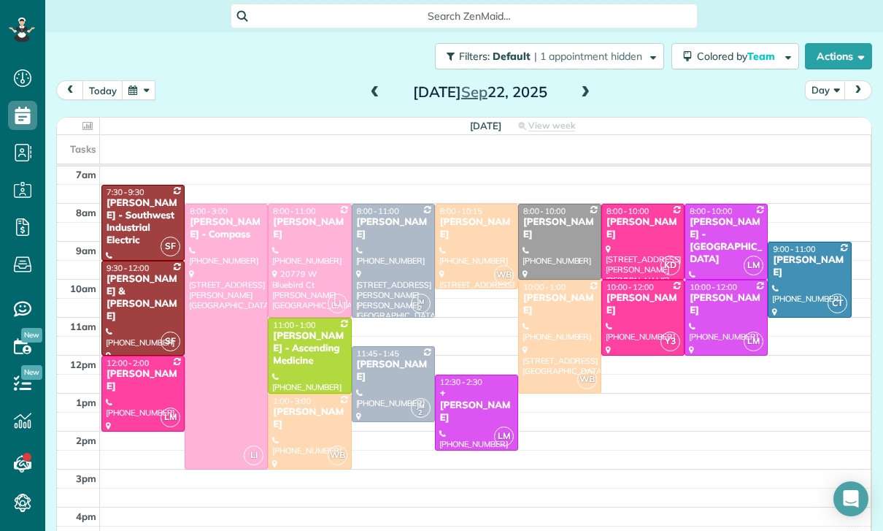
click at [140, 375] on div at bounding box center [143, 393] width 82 height 74
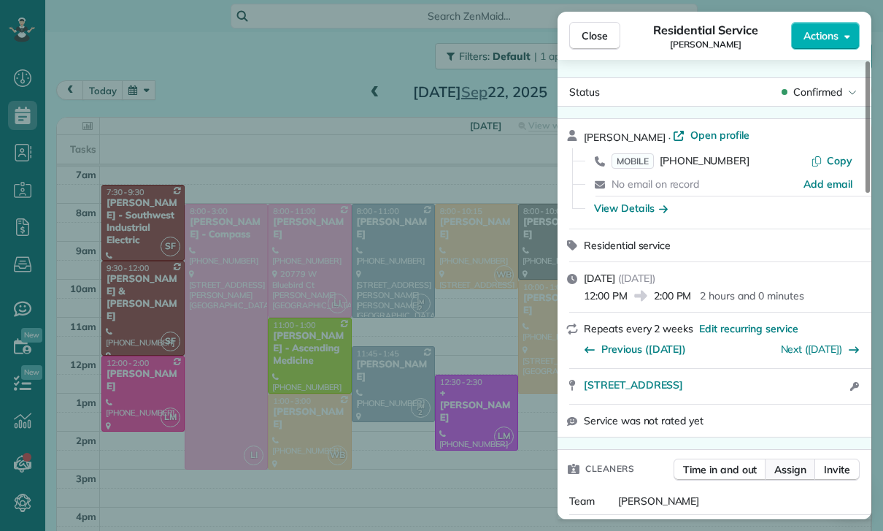
click at [791, 469] on span "Assign" at bounding box center [790, 469] width 32 height 15
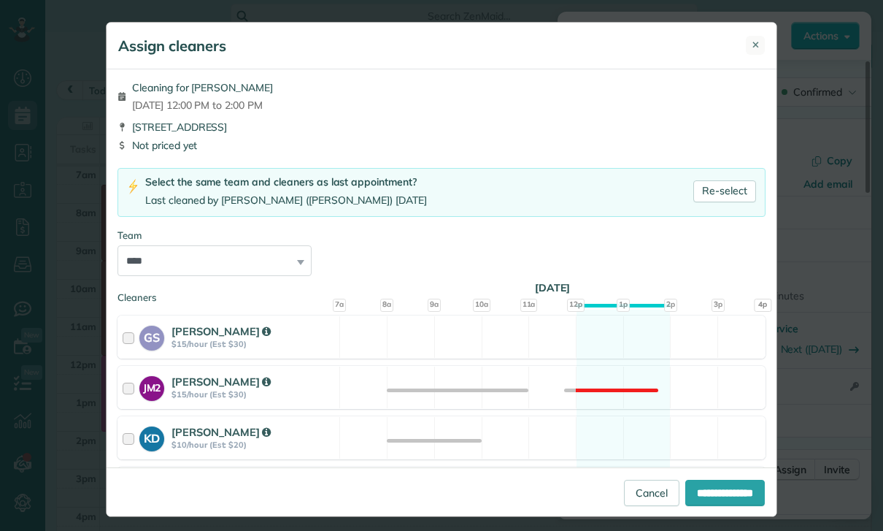
click at [762, 39] on button "✕" at bounding box center [755, 45] width 19 height 19
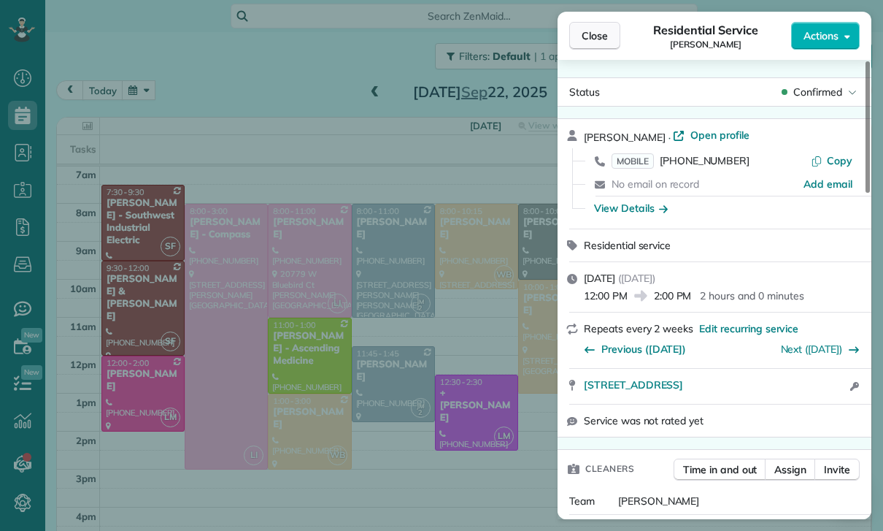
click at [591, 31] on span "Close" at bounding box center [595, 35] width 26 height 15
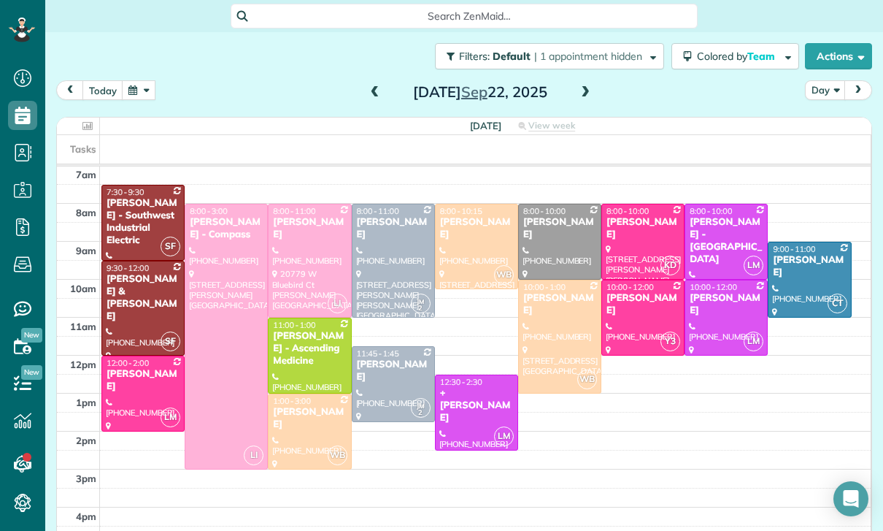
click at [592, 82] on span at bounding box center [585, 93] width 16 height 22
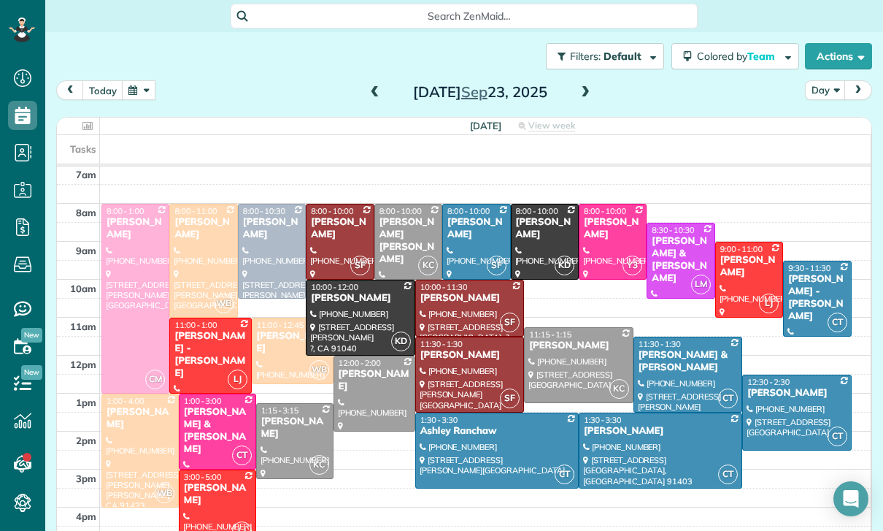
scroll to position [115, 0]
click at [142, 85] on button "button" at bounding box center [139, 90] width 34 height 20
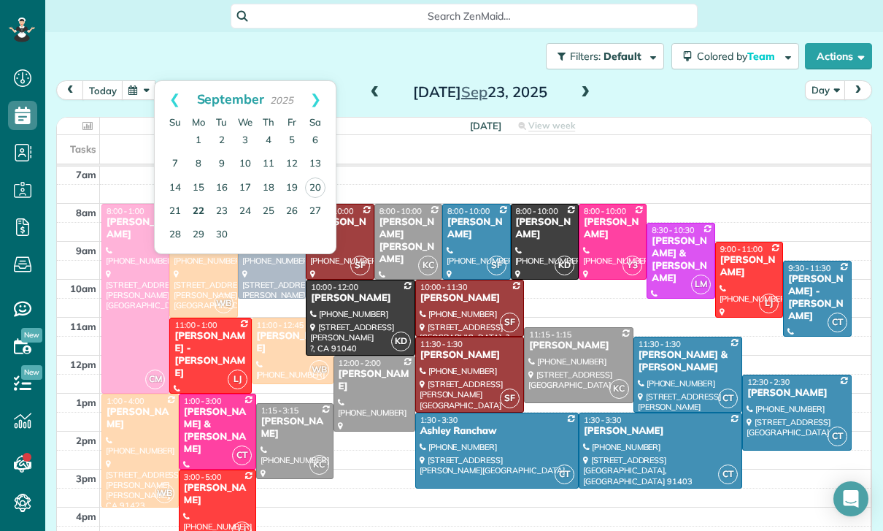
click at [195, 200] on link "22" at bounding box center [198, 211] width 23 height 23
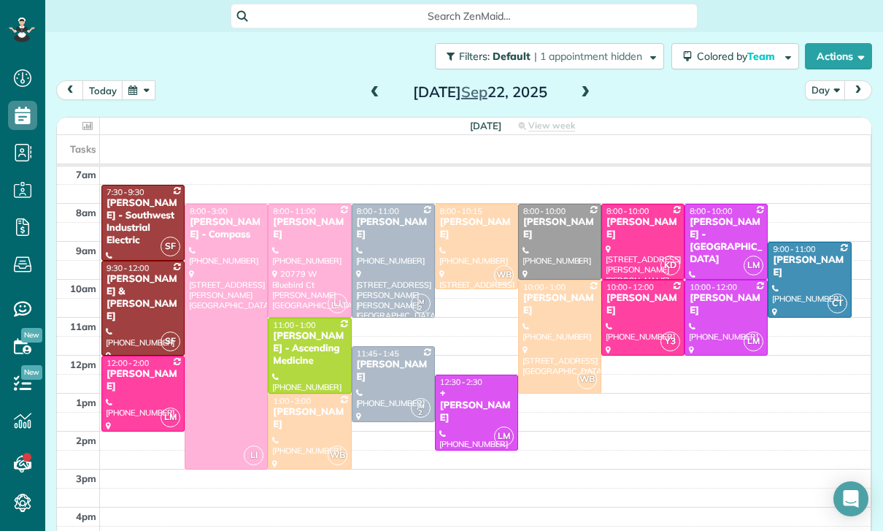
scroll to position [92, 0]
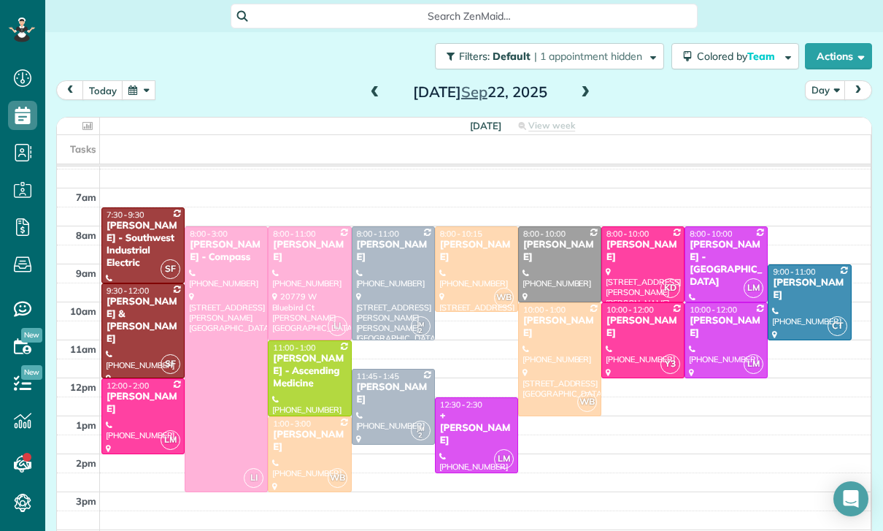
click at [306, 239] on div "Hani Choi" at bounding box center [309, 251] width 74 height 25
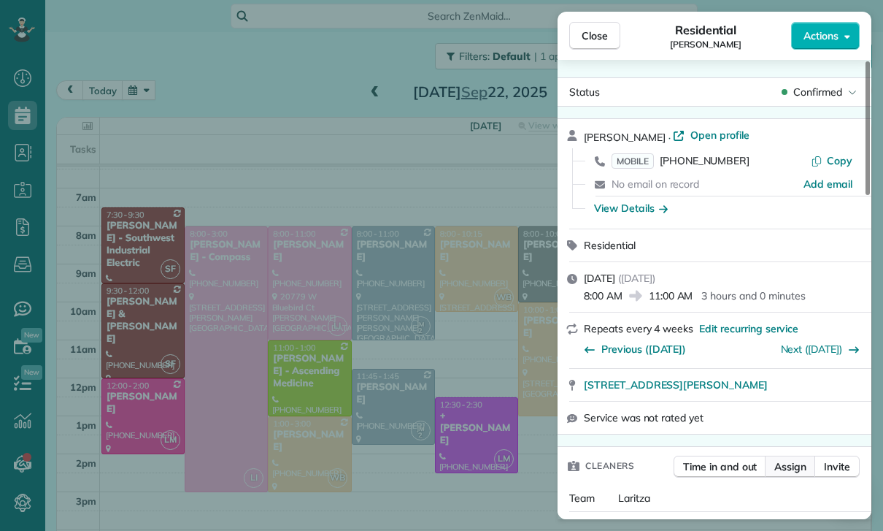
click at [789, 470] on span "Assign" at bounding box center [790, 466] width 32 height 15
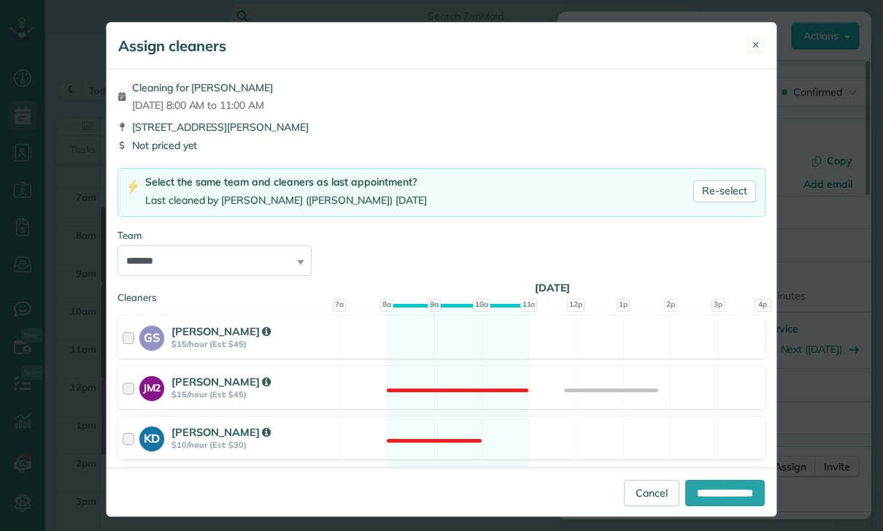
click at [754, 43] on span "✕" at bounding box center [756, 45] width 8 height 14
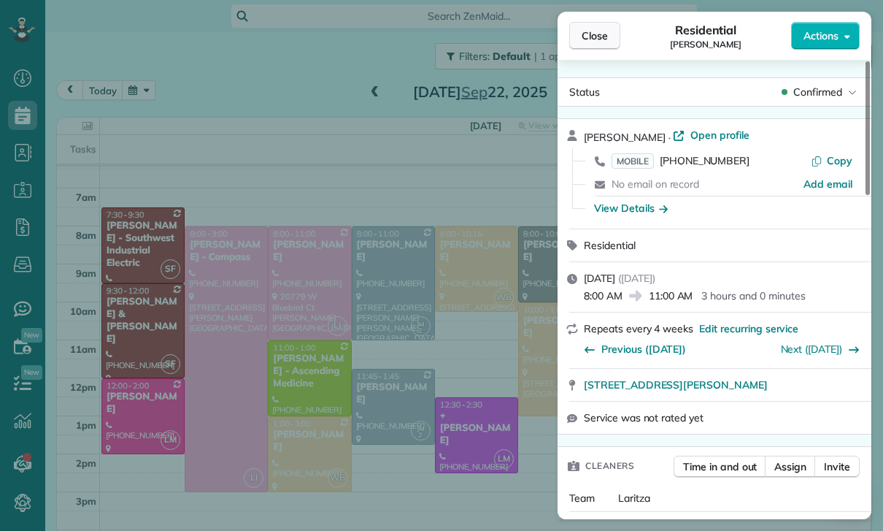
click at [577, 30] on button "Close" at bounding box center [594, 36] width 51 height 28
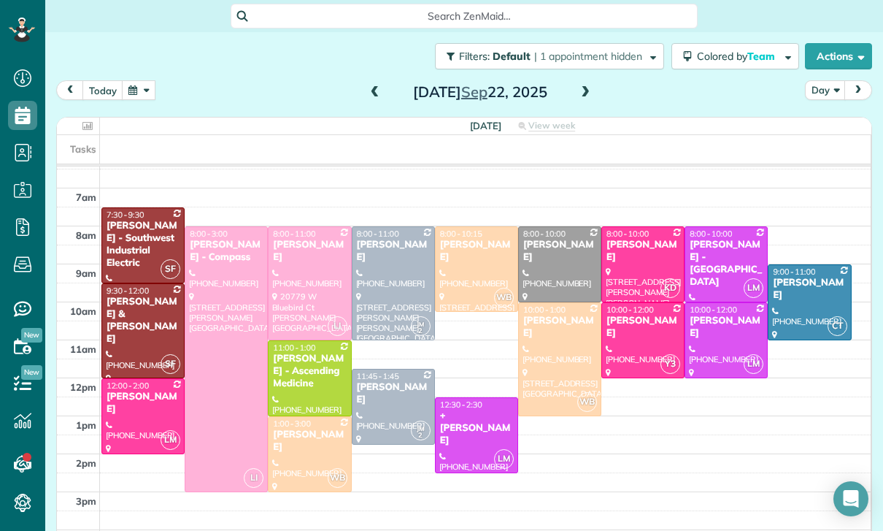
scroll to position [92, 0]
click at [150, 86] on button "button" at bounding box center [139, 90] width 34 height 20
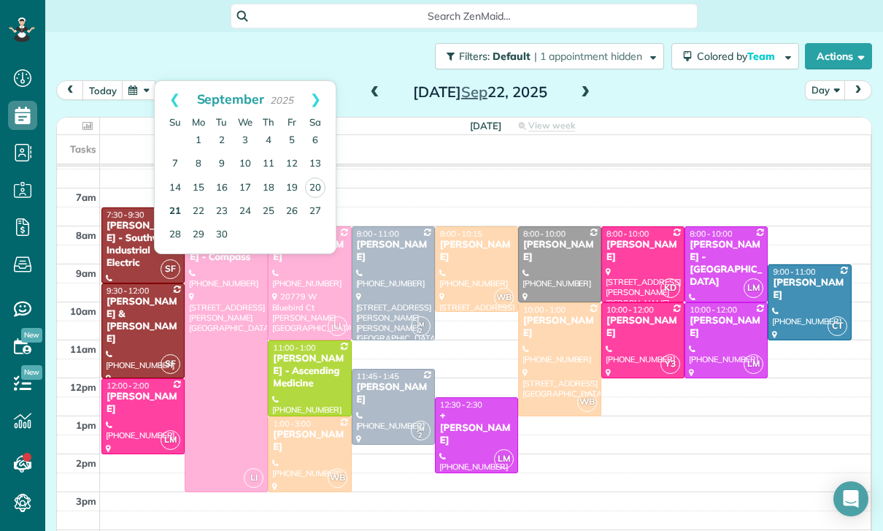
click at [180, 201] on link "21" at bounding box center [175, 211] width 23 height 23
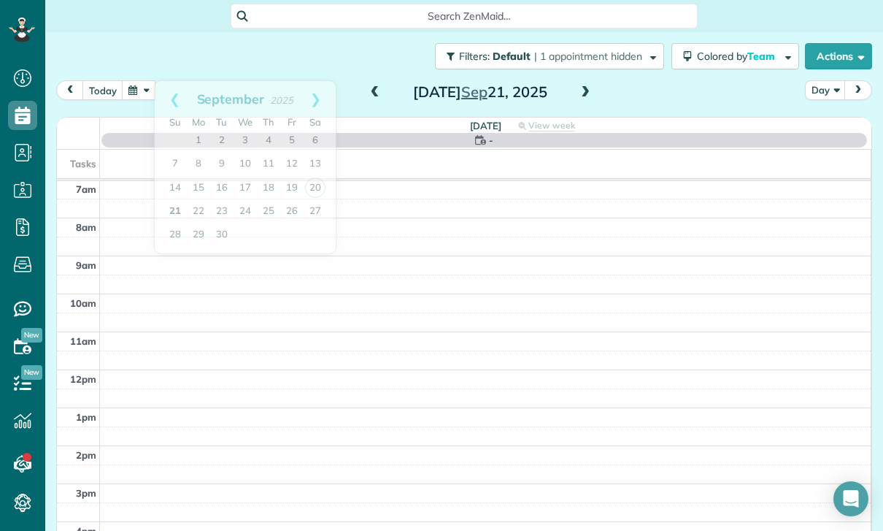
scroll to position [115, 0]
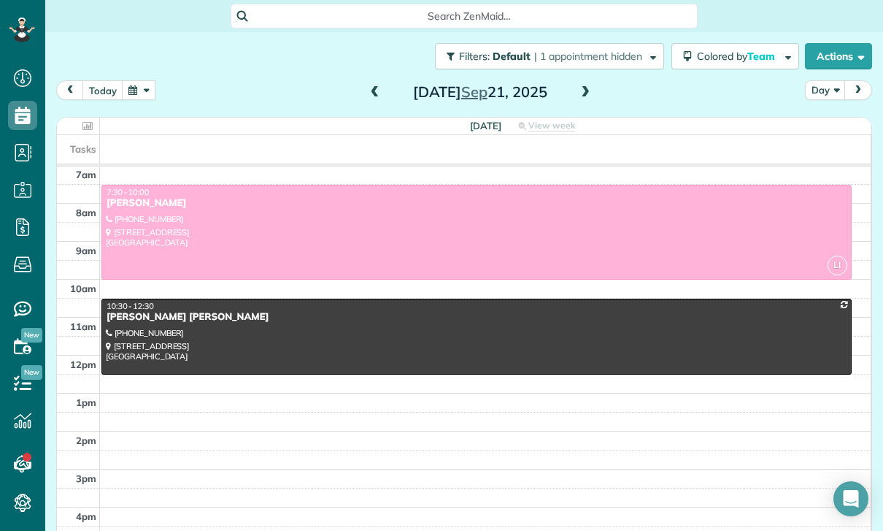
click at [293, 320] on div at bounding box center [476, 336] width 749 height 74
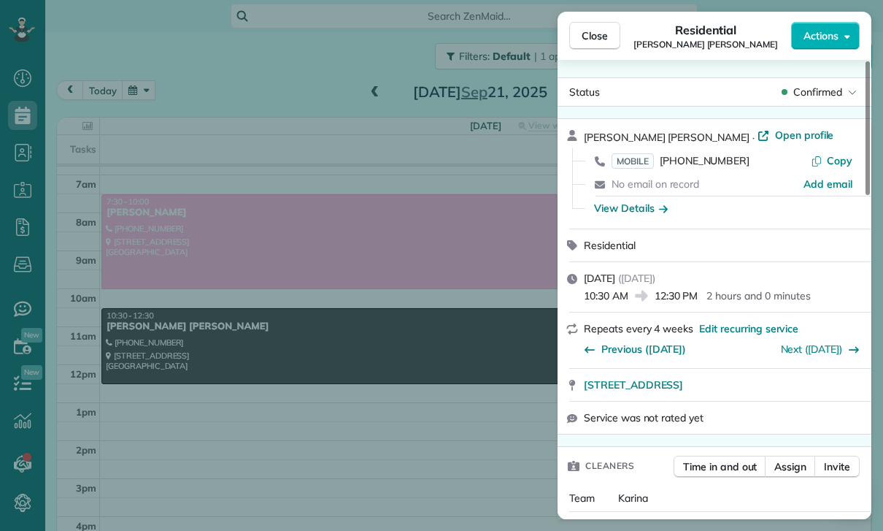
scroll to position [115, 0]
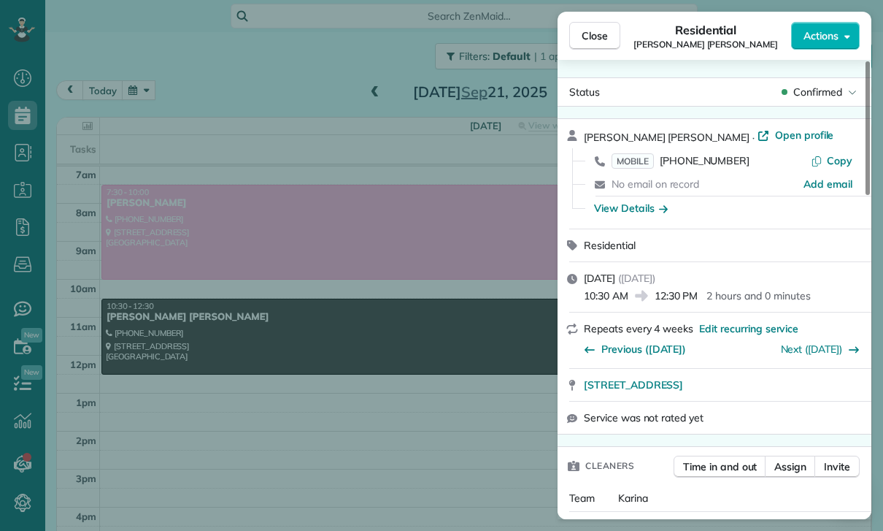
click at [427, 441] on div "Close Residential Travis Widerholm Gerlach Actions Status Confirmed Travis Wide…" at bounding box center [441, 265] width 883 height 531
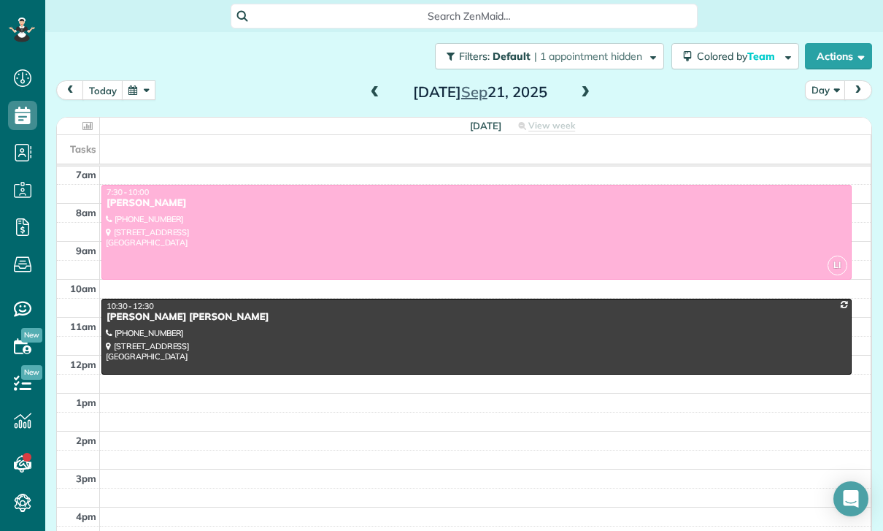
click at [584, 92] on span at bounding box center [585, 93] width 16 height 22
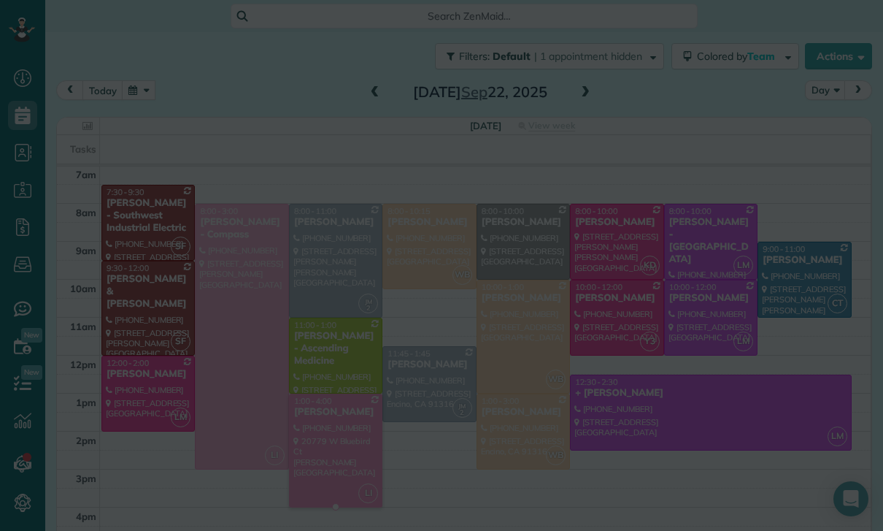
scroll to position [115, 0]
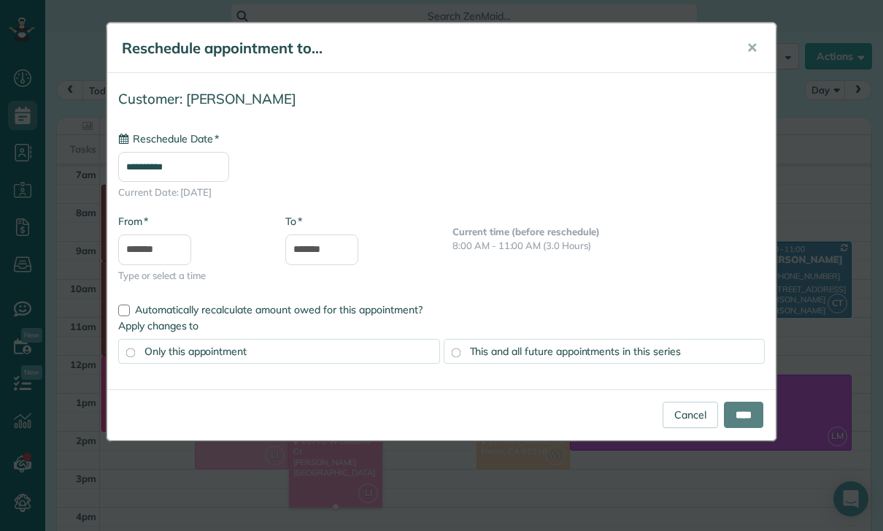
type input "**********"
click at [739, 415] on input "****" at bounding box center [743, 414] width 39 height 26
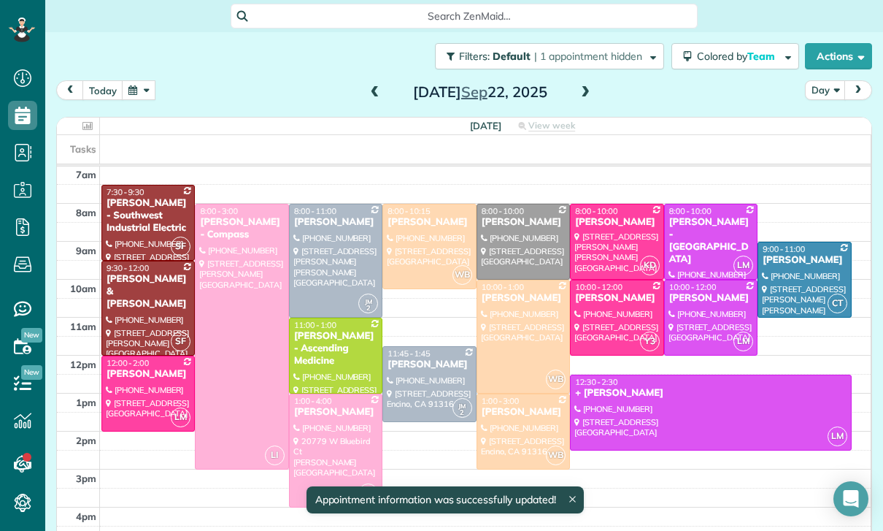
click at [328, 429] on div at bounding box center [336, 450] width 92 height 112
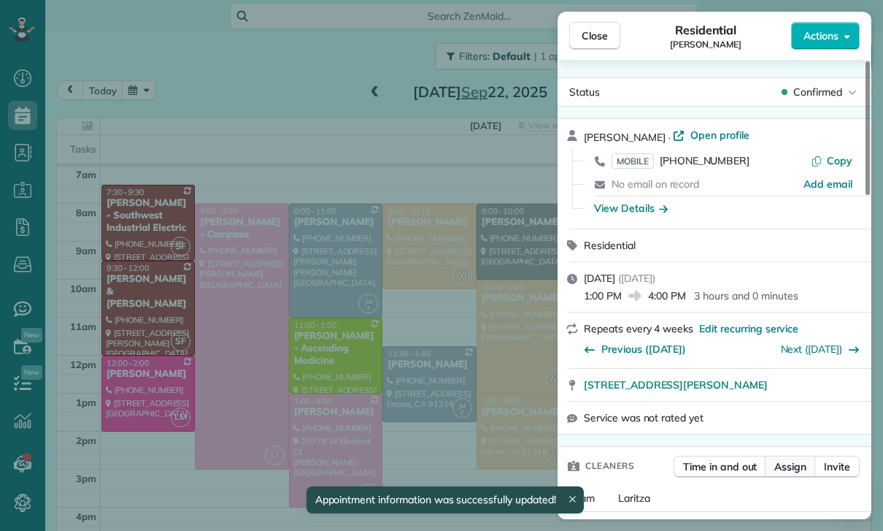
click at [795, 466] on span "Assign" at bounding box center [790, 466] width 32 height 15
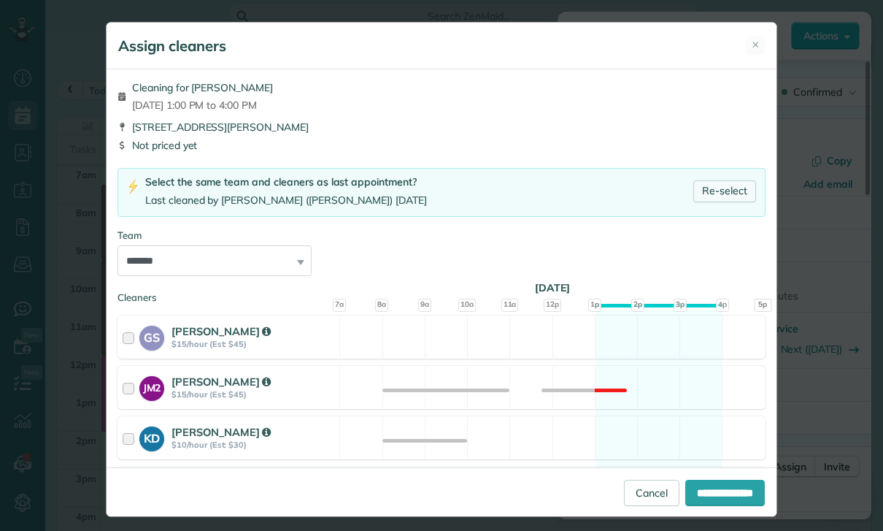
click at [715, 185] on link "Re-select" at bounding box center [724, 191] width 63 height 22
select select "****"
click at [708, 506] on input "**********" at bounding box center [725, 493] width 80 height 26
type input "**********"
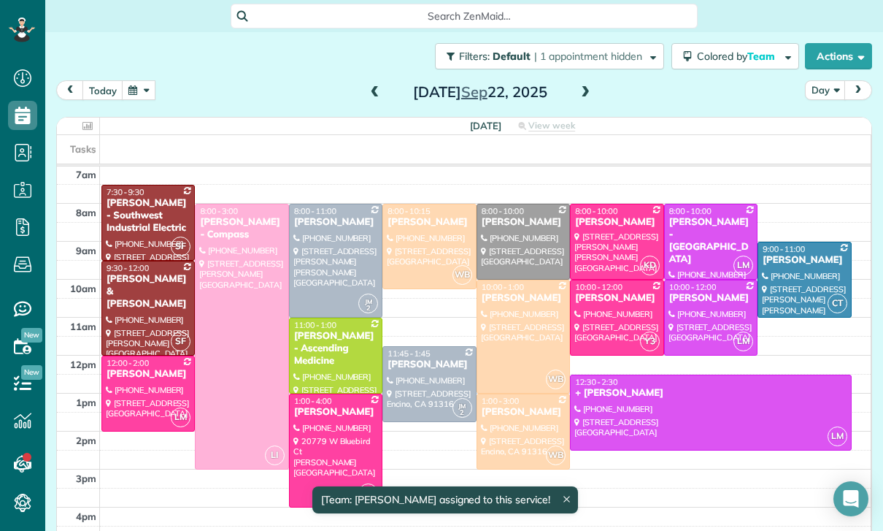
scroll to position [115, 0]
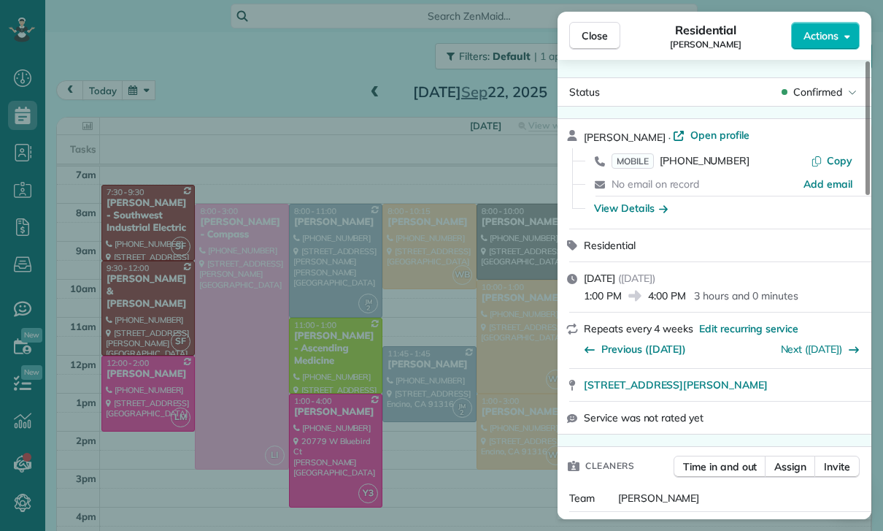
scroll to position [115, 0]
click at [442, 345] on div "Close Residential Hani Choi Actions Status Confirmed Hani Choi · Open profile M…" at bounding box center [441, 265] width 883 height 531
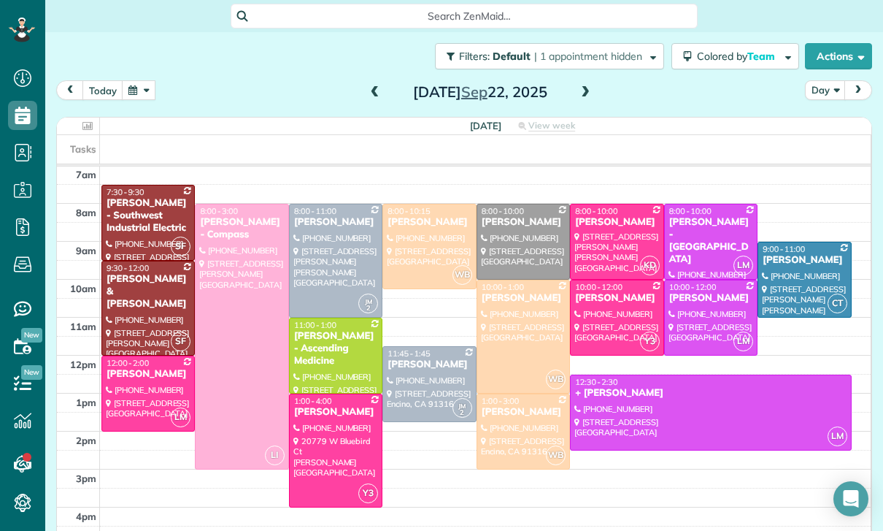
click at [137, 378] on div "Jessica Wise" at bounding box center [148, 374] width 85 height 12
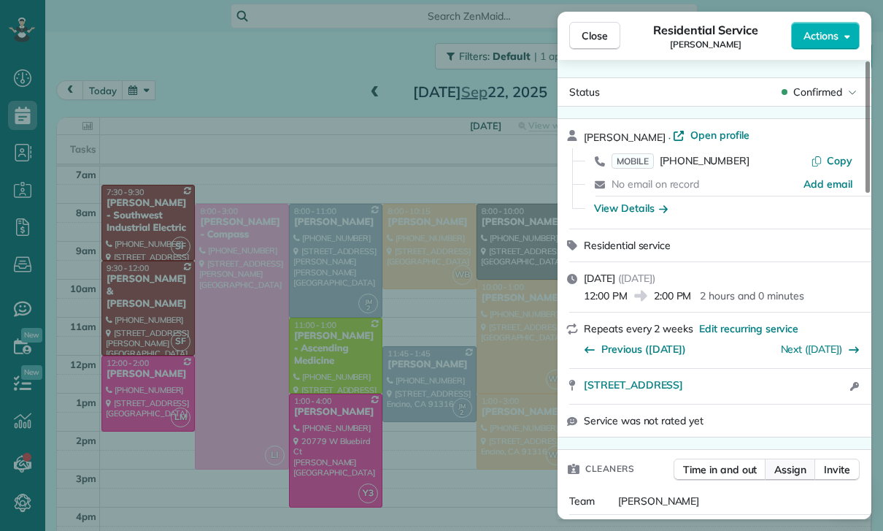
click at [788, 477] on button "Assign" at bounding box center [790, 469] width 51 height 22
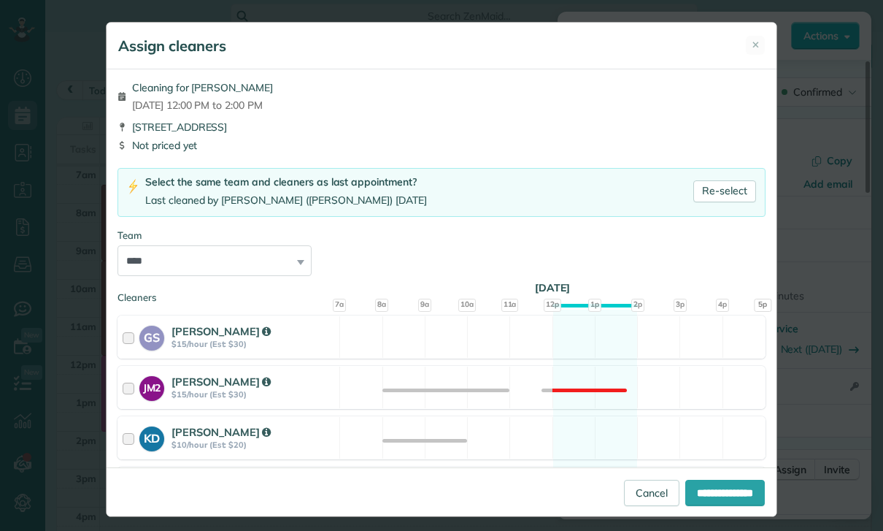
click at [247, 255] on select "**********" at bounding box center [215, 260] width 194 height 31
select select "**"
click at [712, 506] on input "**********" at bounding box center [725, 493] width 80 height 26
type input "**********"
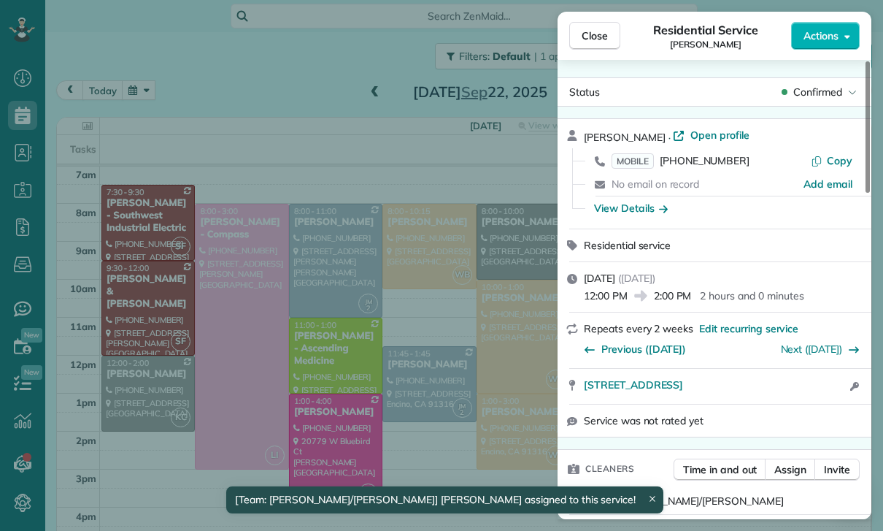
scroll to position [115, 0]
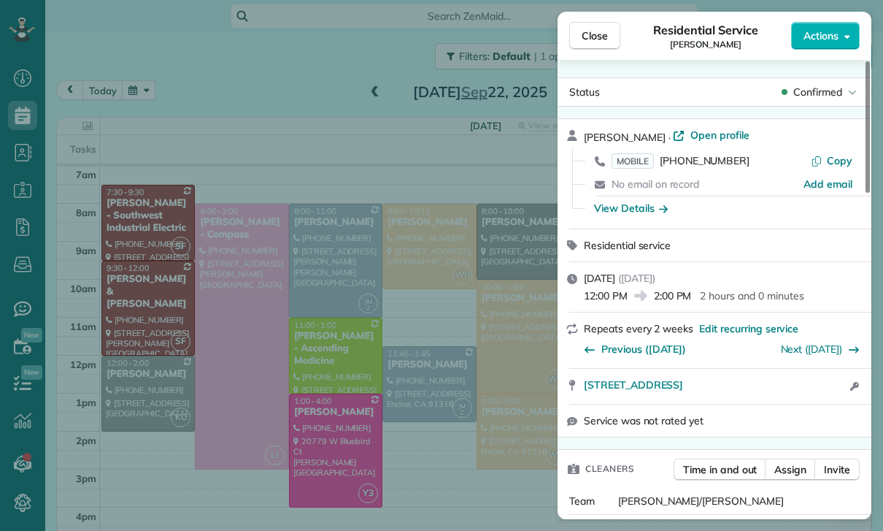
click at [450, 412] on div "Close Residential Service Jessica Wise Actions Status Confirmed Jessica Wise · …" at bounding box center [441, 265] width 883 height 531
